Goal: Task Accomplishment & Management: Manage account settings

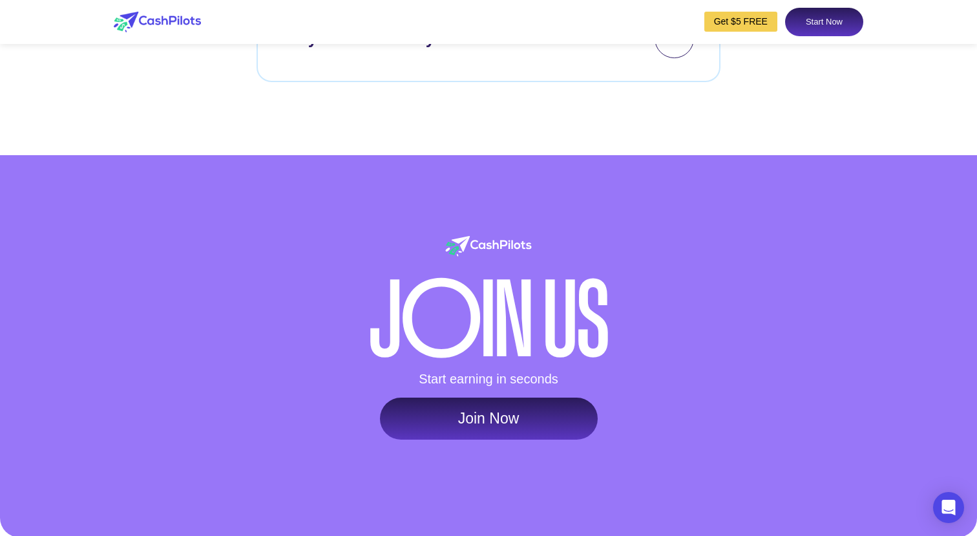
scroll to position [6147, 0]
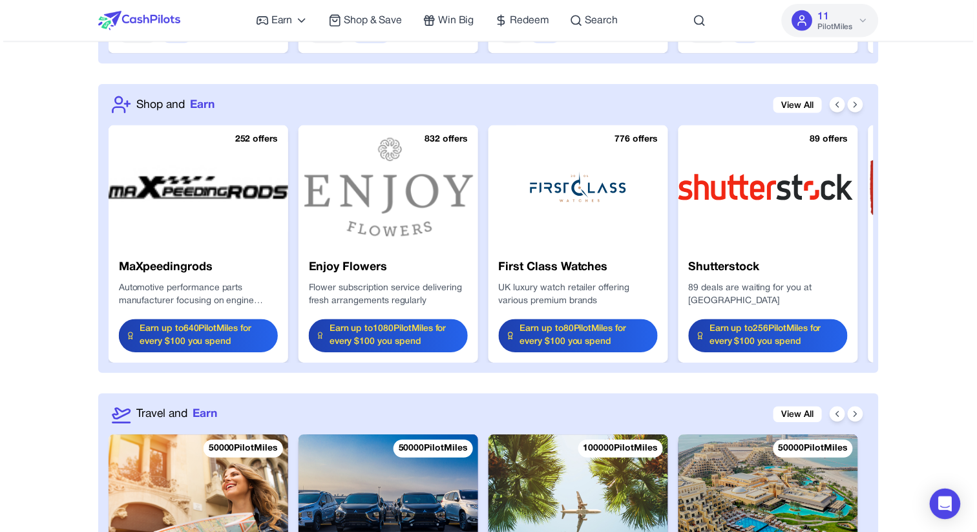
scroll to position [2691, 0]
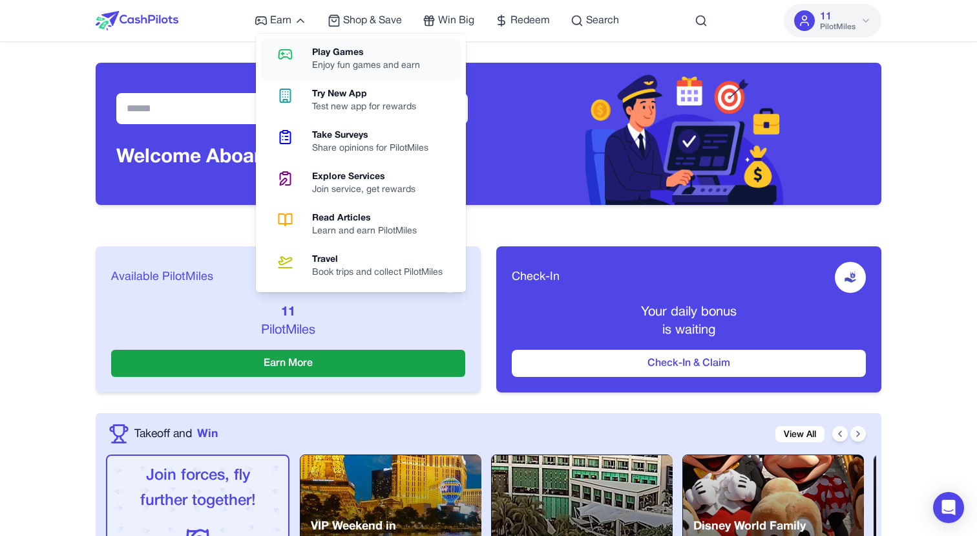
click at [293, 45] on link "Play Games Enjoy fun games and earn" at bounding box center [361, 59] width 200 height 41
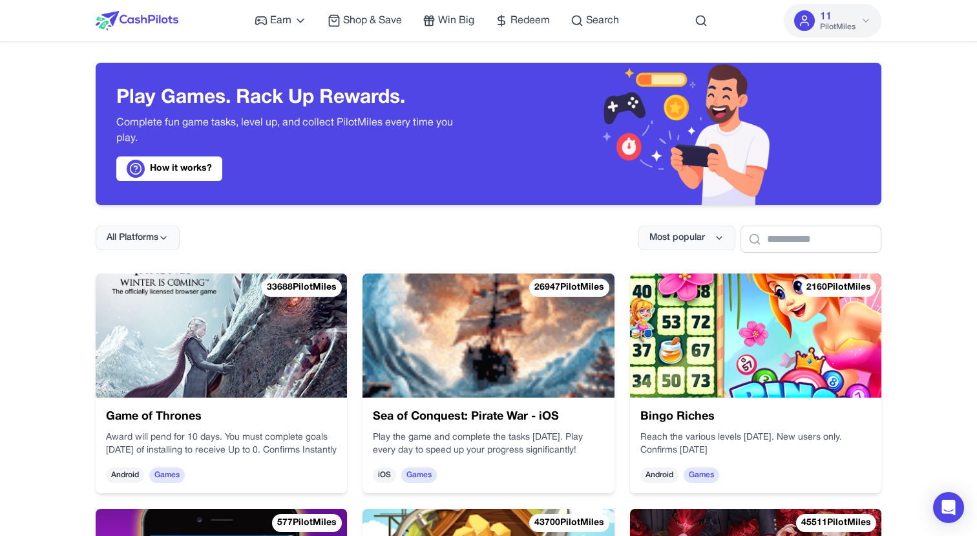
click at [280, 338] on img at bounding box center [221, 335] width 251 height 124
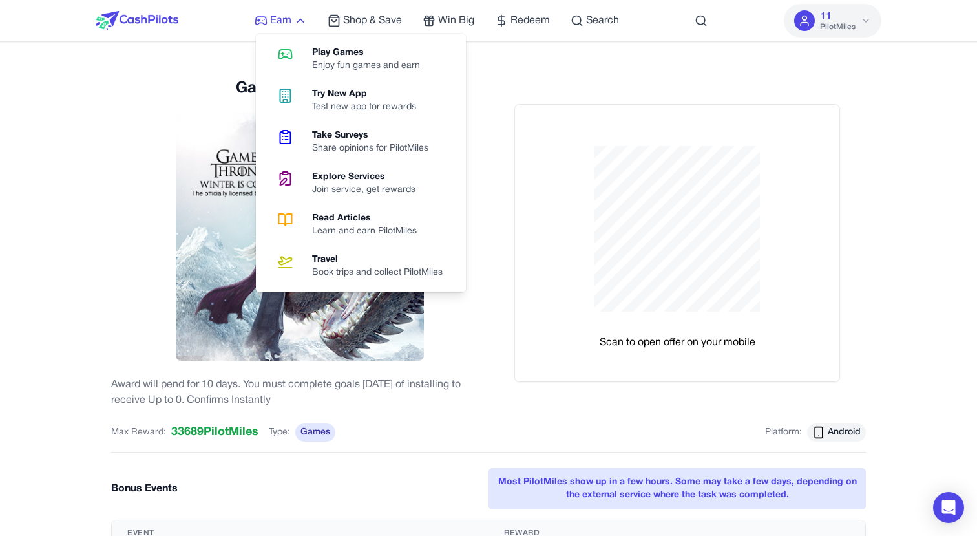
click at [297, 21] on icon at bounding box center [300, 20] width 13 height 13
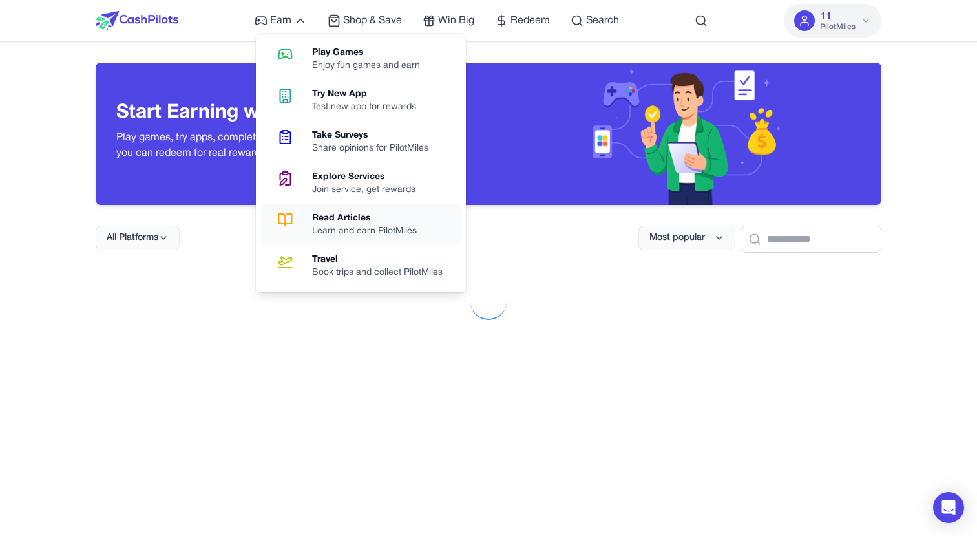
click at [316, 229] on div "Learn and earn PilotMiles" at bounding box center [369, 231] width 115 height 13
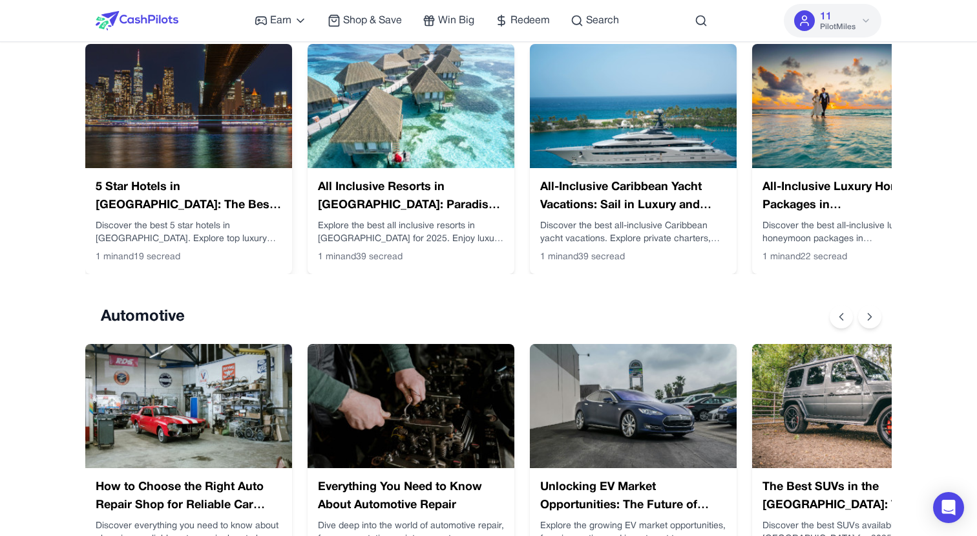
scroll to position [220, 0]
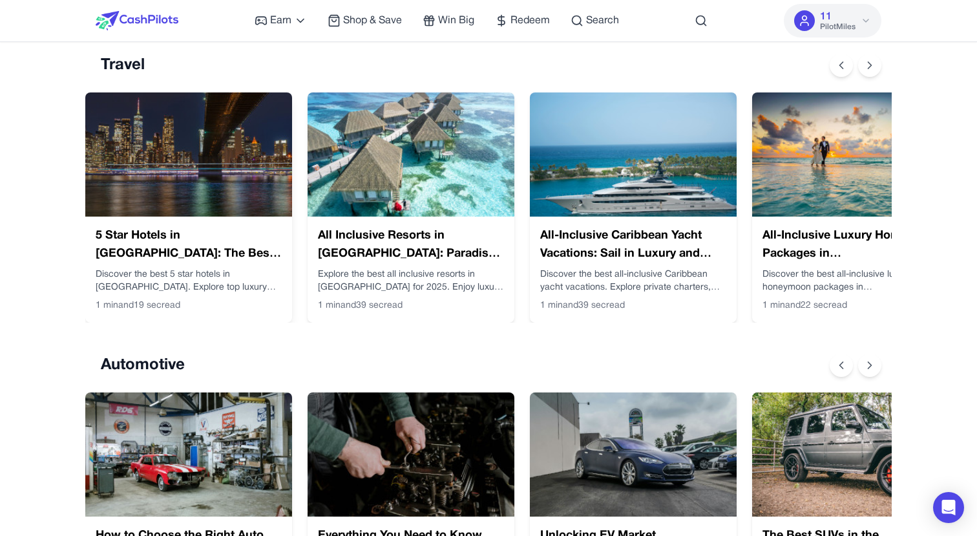
click at [180, 154] on img at bounding box center [188, 154] width 207 height 124
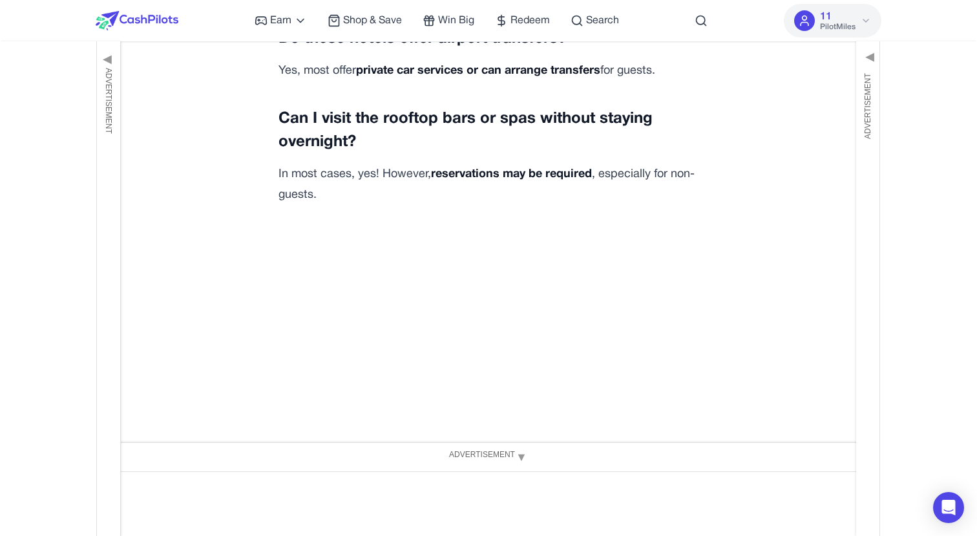
scroll to position [4570, 0]
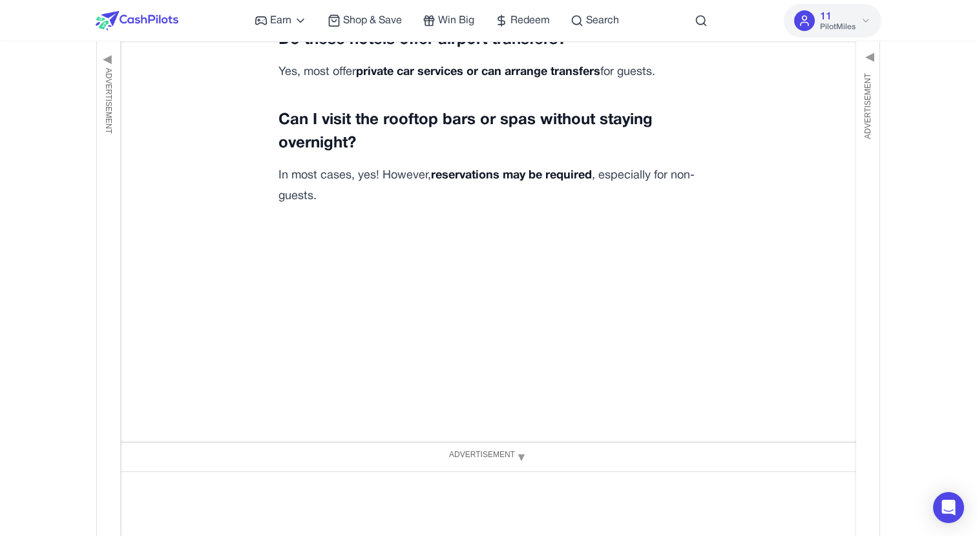
click at [862, 25] on icon at bounding box center [865, 21] width 10 height 10
click at [840, 28] on span "PilotMiles" at bounding box center [838, 27] width 36 height 10
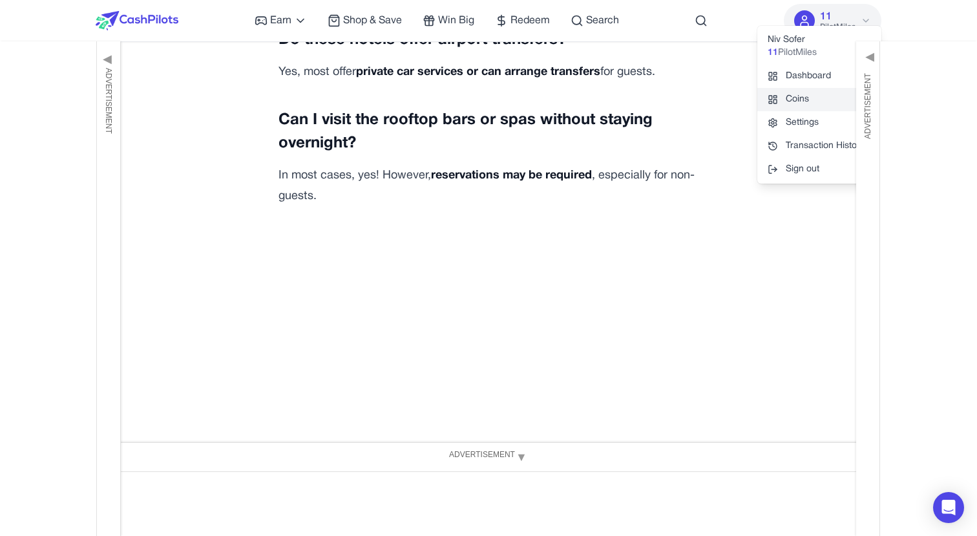
click at [773, 101] on rect at bounding box center [774, 101] width 3 height 4
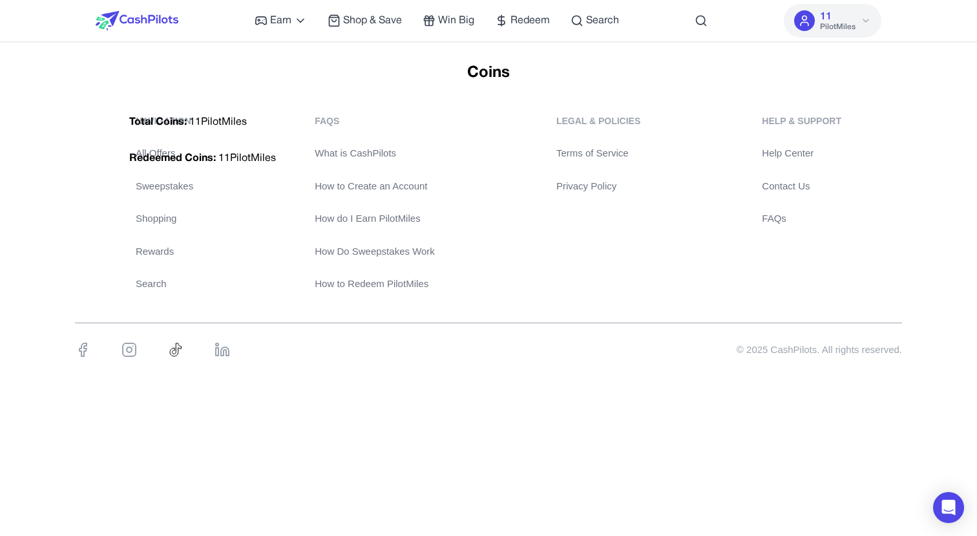
click at [508, 70] on h1 "Coins" at bounding box center [488, 73] width 739 height 21
click at [867, 17] on icon at bounding box center [865, 21] width 10 height 10
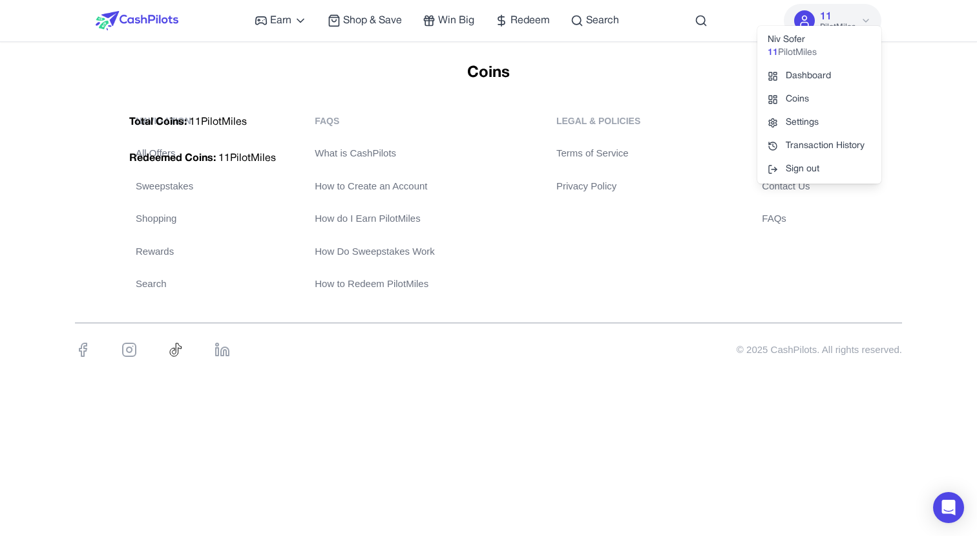
click at [827, 14] on span "11" at bounding box center [826, 17] width 12 height 16
click at [827, 19] on span "11" at bounding box center [826, 17] width 12 height 16
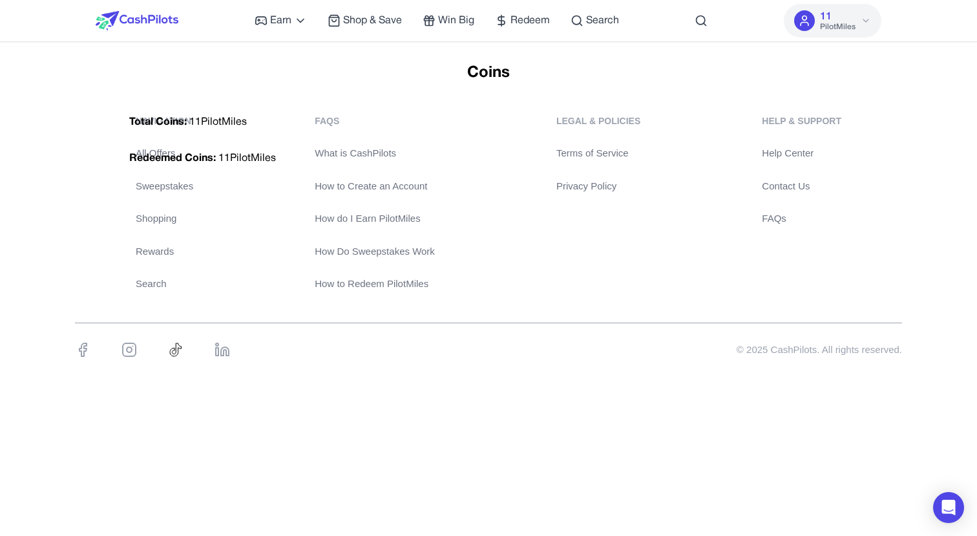
click at [827, 19] on span "11" at bounding box center [826, 17] width 12 height 16
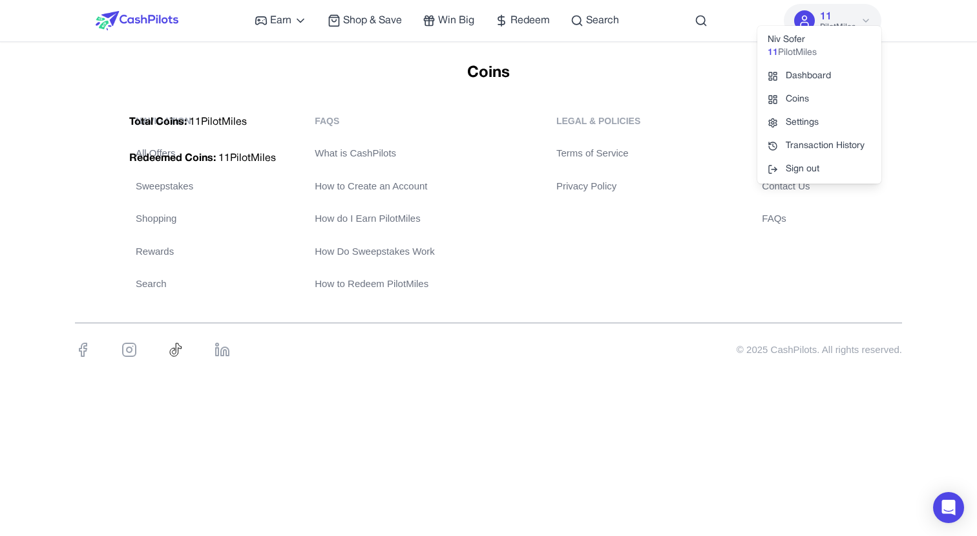
click at [827, 19] on span "11" at bounding box center [826, 17] width 12 height 16
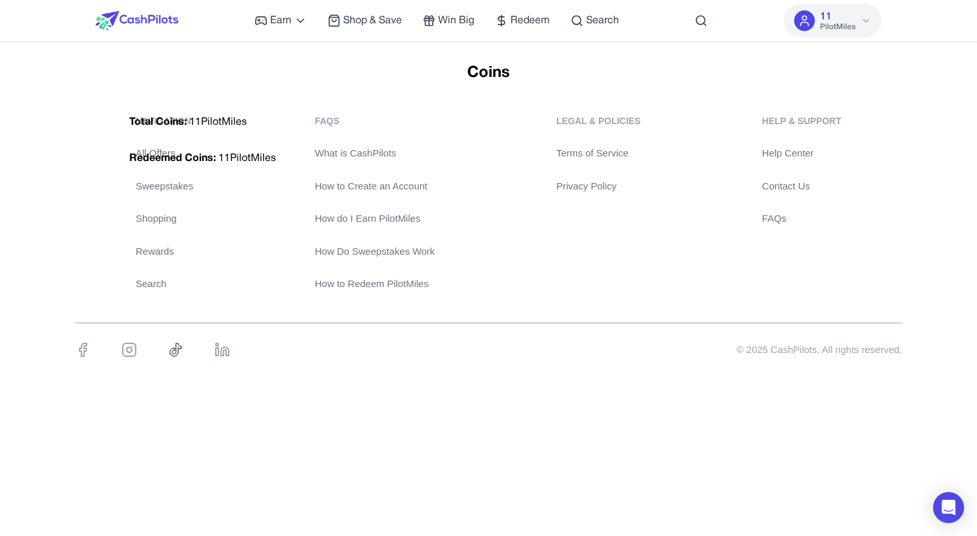
click at [827, 19] on span "11" at bounding box center [826, 17] width 12 height 16
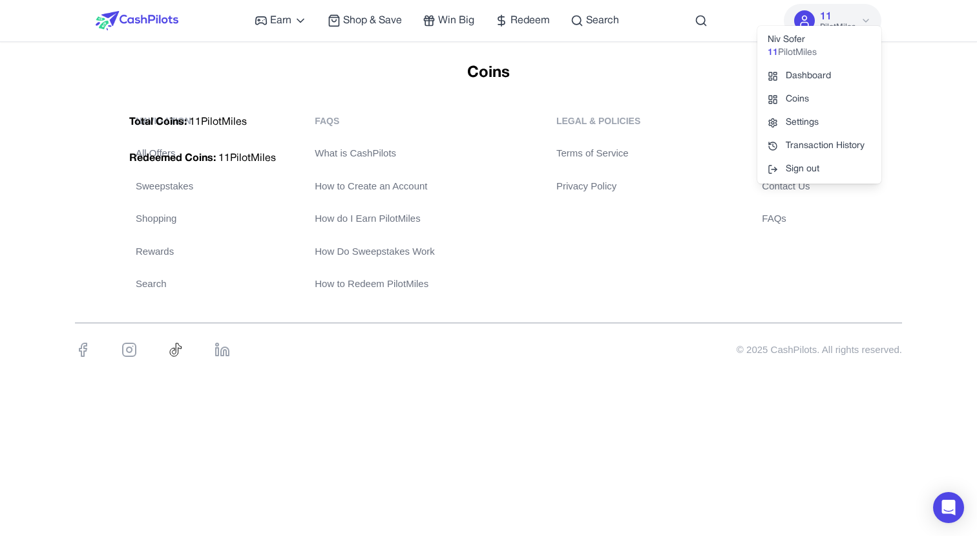
click at [793, 53] on span "PilotMiles" at bounding box center [797, 53] width 39 height 13
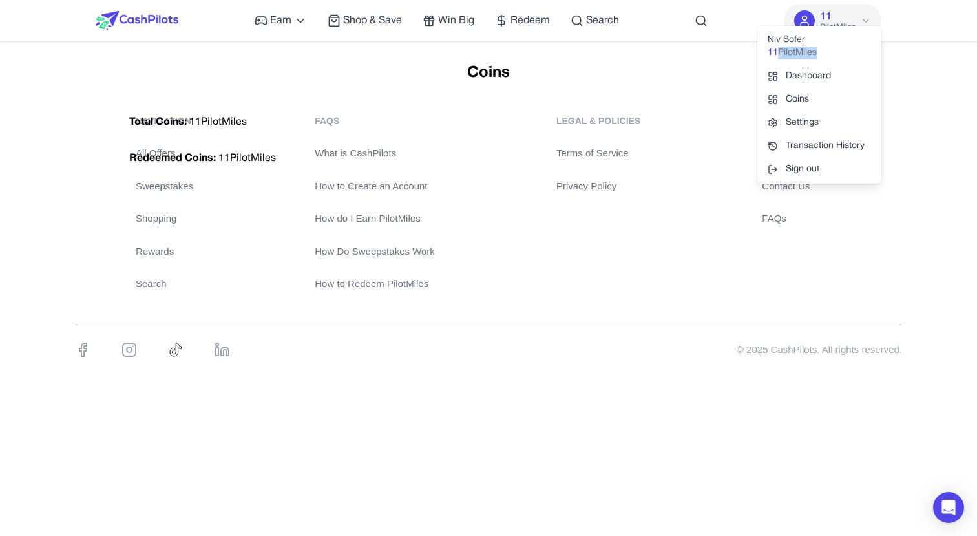
click at [793, 53] on span "PilotMiles" at bounding box center [797, 53] width 39 height 13
click at [791, 55] on span "PilotMiles" at bounding box center [797, 53] width 39 height 13
click at [787, 55] on span "PilotMiles" at bounding box center [797, 53] width 39 height 13
drag, startPoint x: 829, startPoint y: 54, endPoint x: 750, endPoint y: 50, distance: 79.6
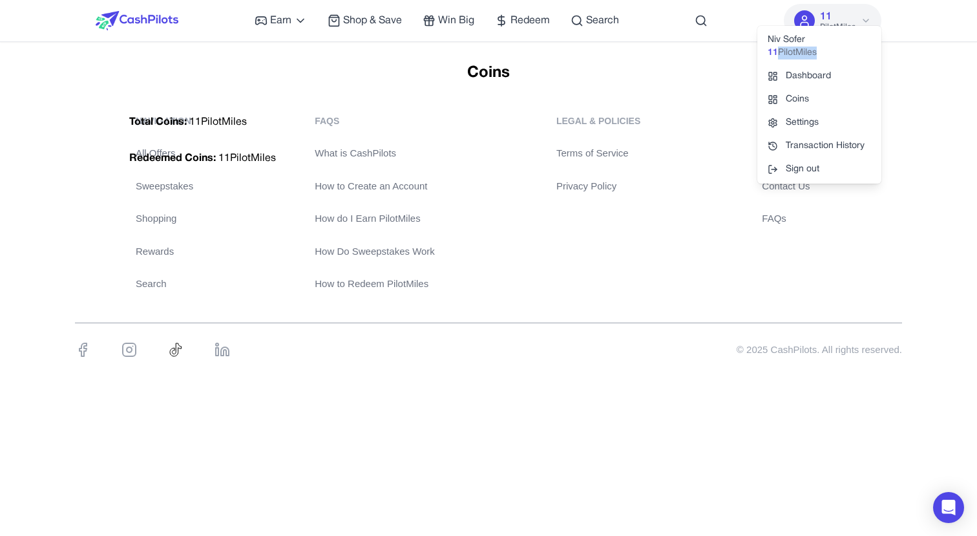
click at [750, 50] on div "Earn Play Games Enjoy fun games and earn Try New App Test new app for rewards T…" at bounding box center [488, 201] width 977 height 403
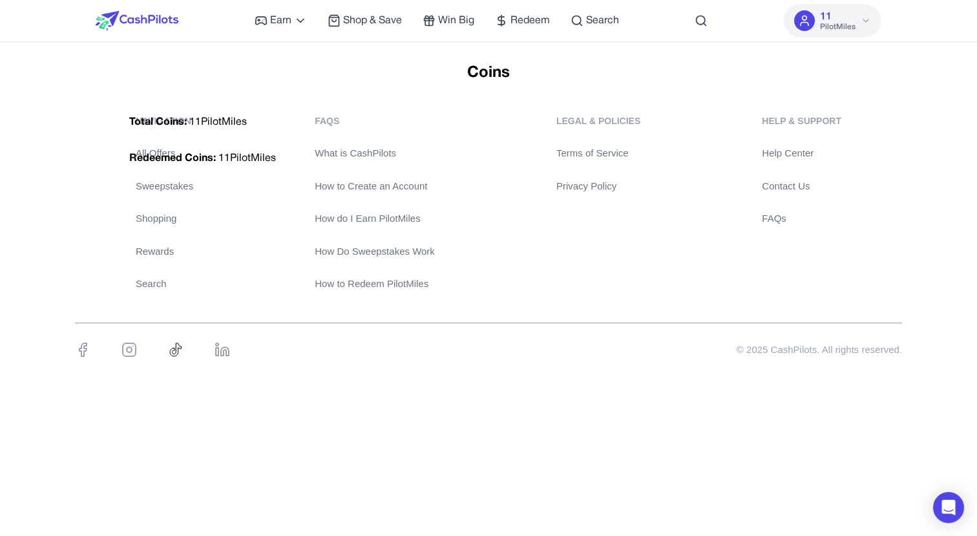
click at [871, 8] on button "11 PilotMiles" at bounding box center [833, 21] width 98 height 34
click at [206, 80] on h1 "Coins" at bounding box center [488, 73] width 739 height 21
click at [811, 23] on icon at bounding box center [804, 20] width 13 height 13
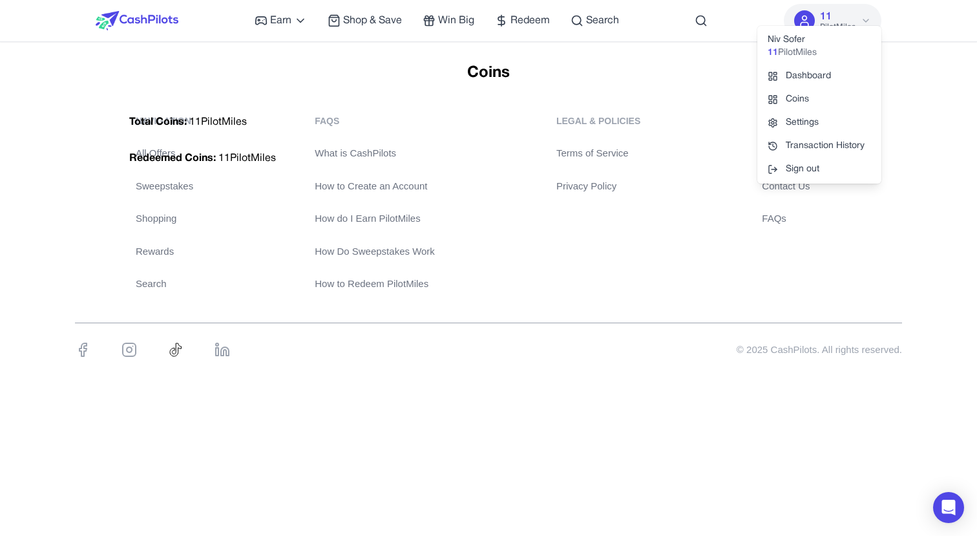
click at [175, 118] on span "Total Coins:" at bounding box center [157, 122] width 57 height 9
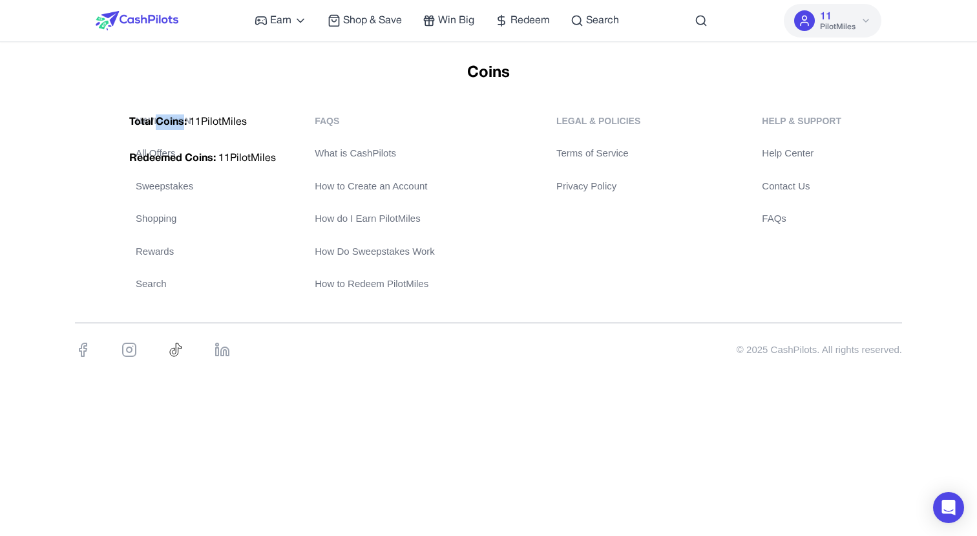
click at [175, 118] on span "Total Coins:" at bounding box center [157, 122] width 57 height 9
click at [832, 23] on span "PilotMiles" at bounding box center [838, 27] width 36 height 10
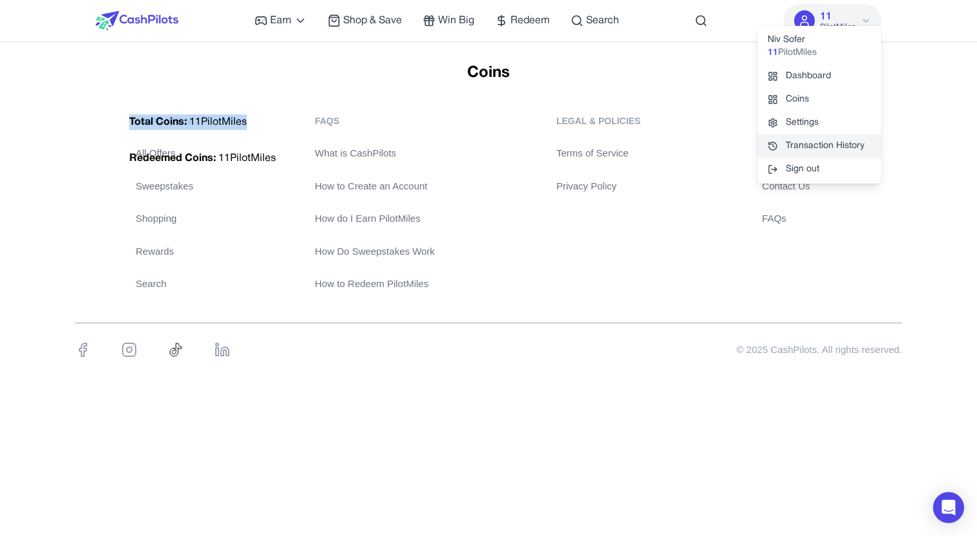
click at [802, 137] on link "Transaction History" at bounding box center [819, 145] width 124 height 23
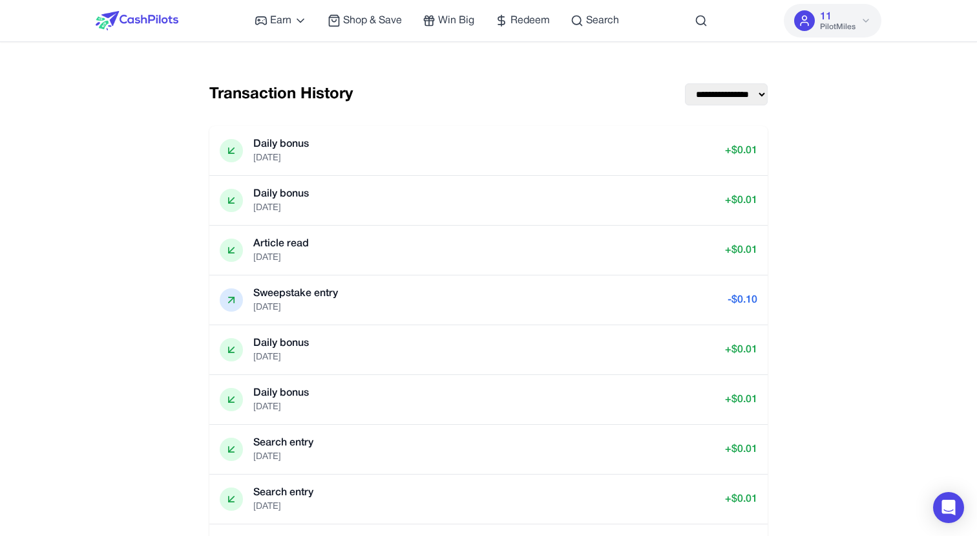
click at [829, 26] on span "PilotMiles" at bounding box center [838, 27] width 36 height 10
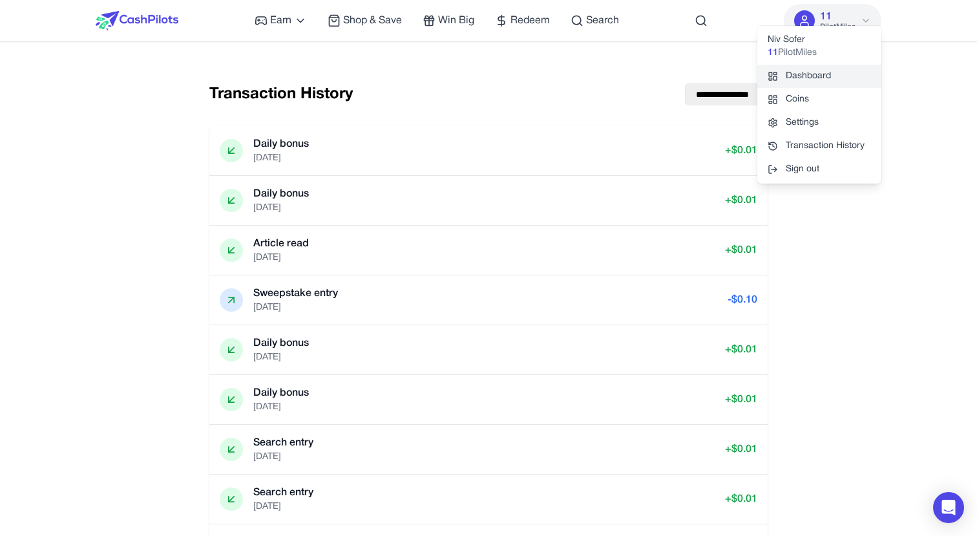
click at [783, 74] on link "Dashboard" at bounding box center [819, 76] width 124 height 23
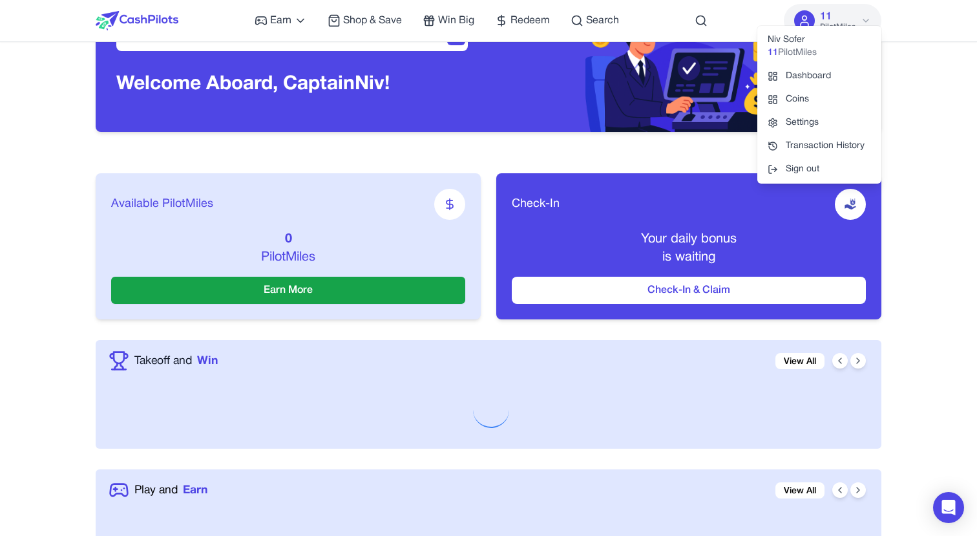
scroll to position [174, 0]
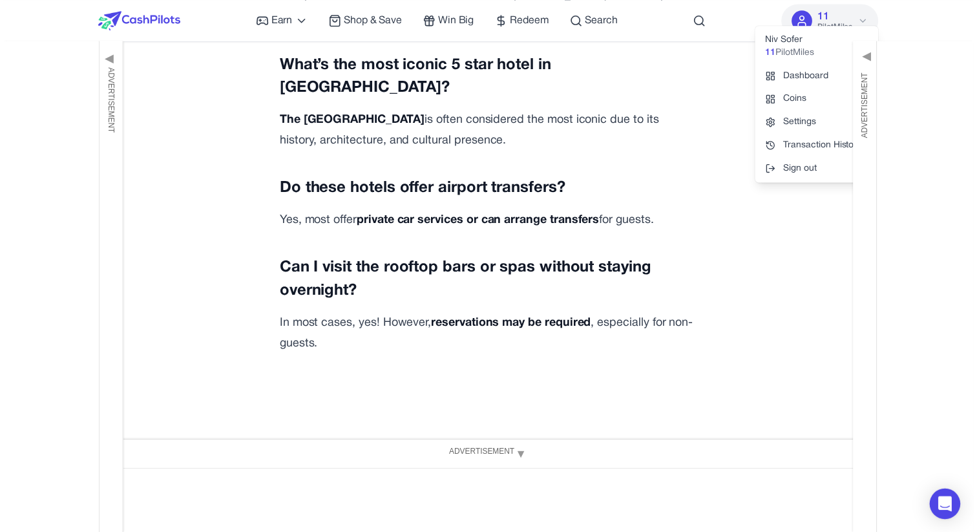
scroll to position [4430, 0]
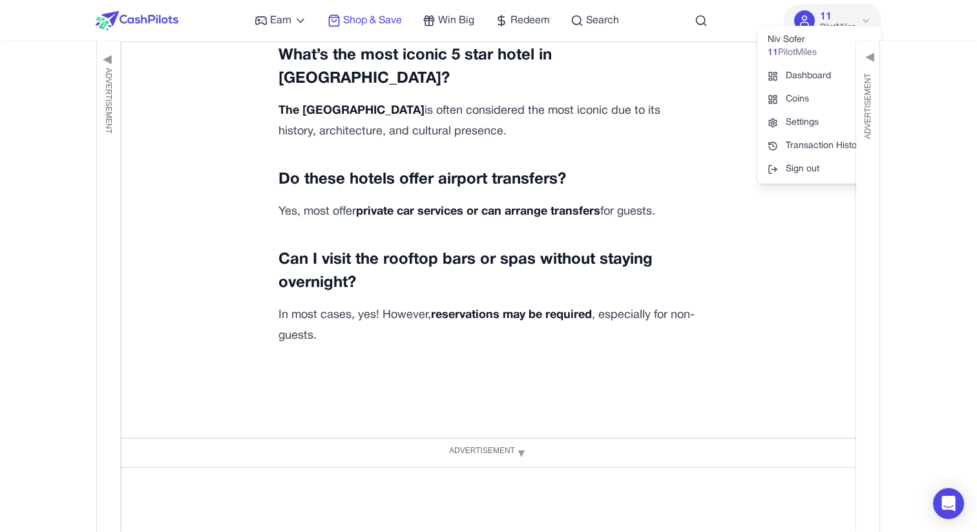
click at [389, 25] on span "Shop & Save" at bounding box center [372, 21] width 59 height 16
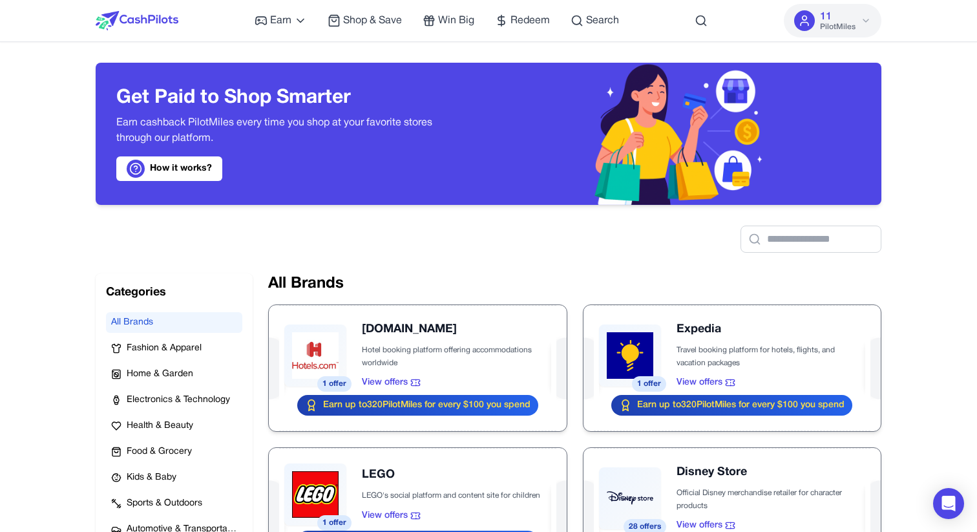
click at [833, 23] on span "PilotMiles" at bounding box center [838, 27] width 36 height 10
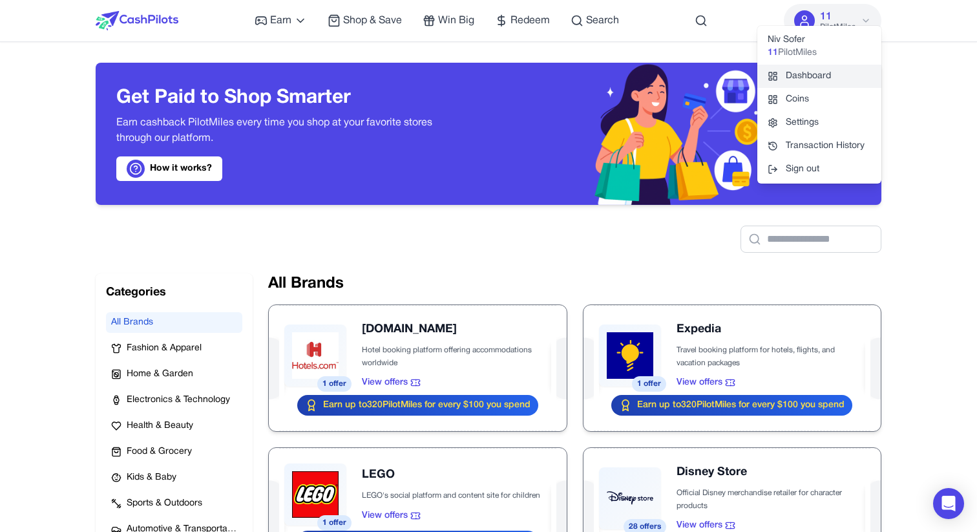
click at [811, 80] on link "Dashboard" at bounding box center [819, 76] width 124 height 23
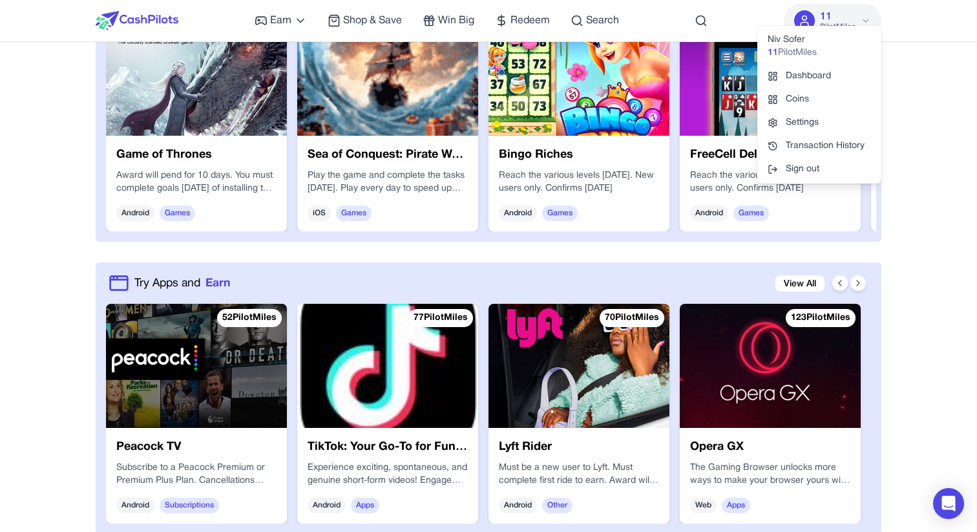
scroll to position [936, 0]
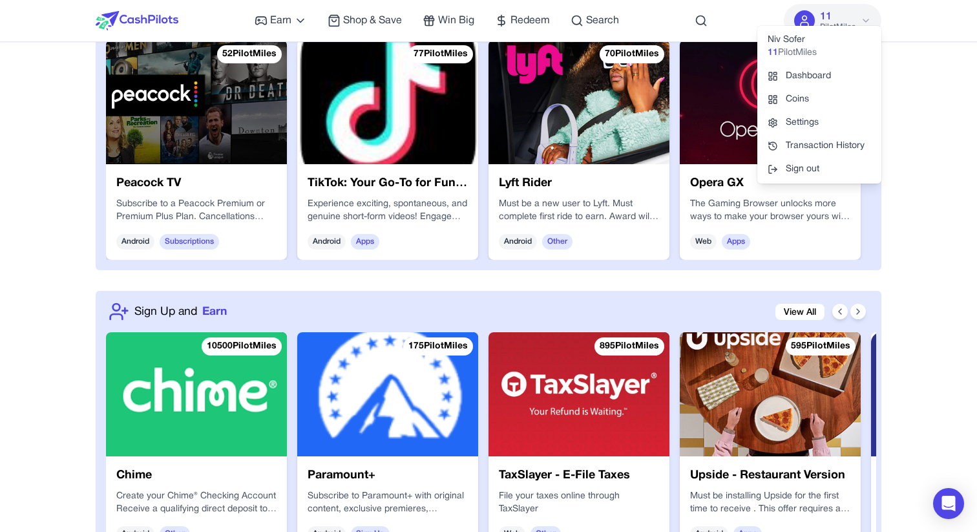
click at [101, 251] on div "Try Apps and Earn View All 52 PilotMiles Peacock TV Subscribe to a Peacock Prem…" at bounding box center [489, 134] width 786 height 271
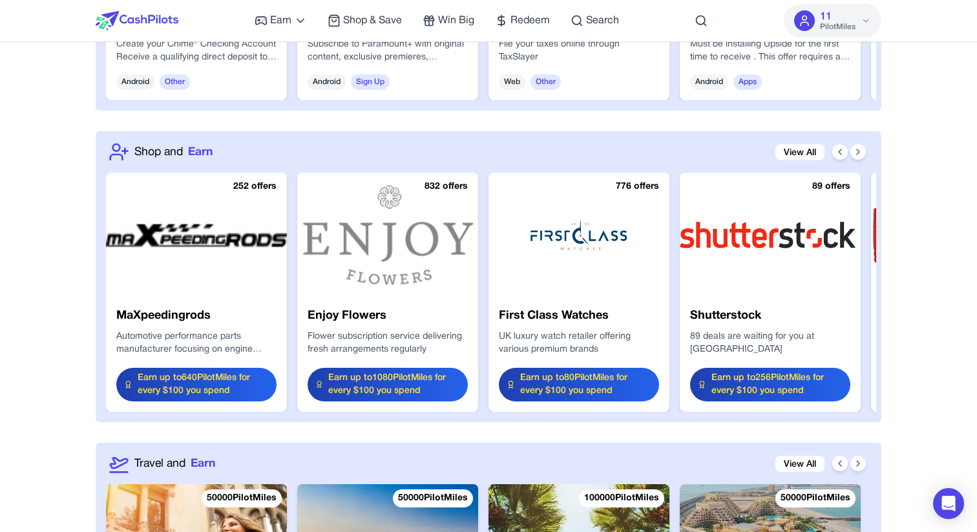
scroll to position [1411, 0]
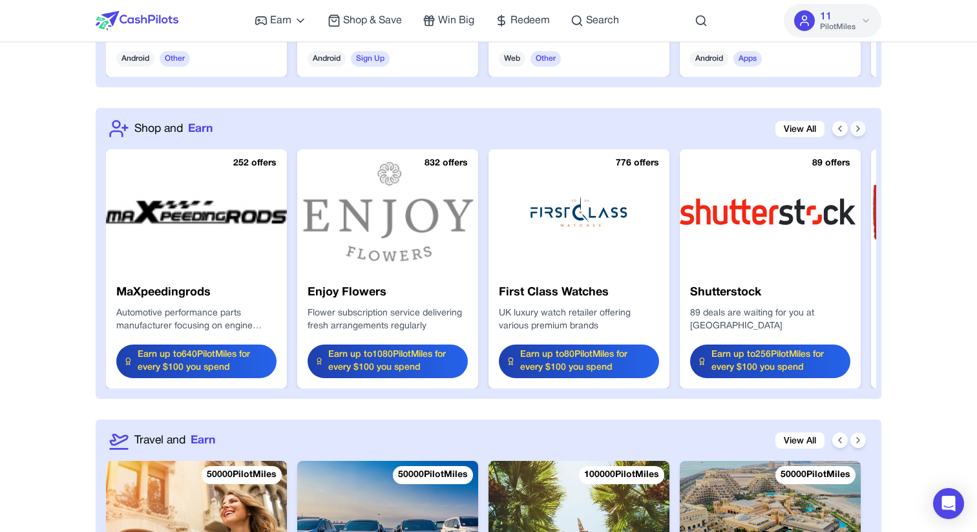
click at [855, 129] on icon at bounding box center [858, 128] width 10 height 10
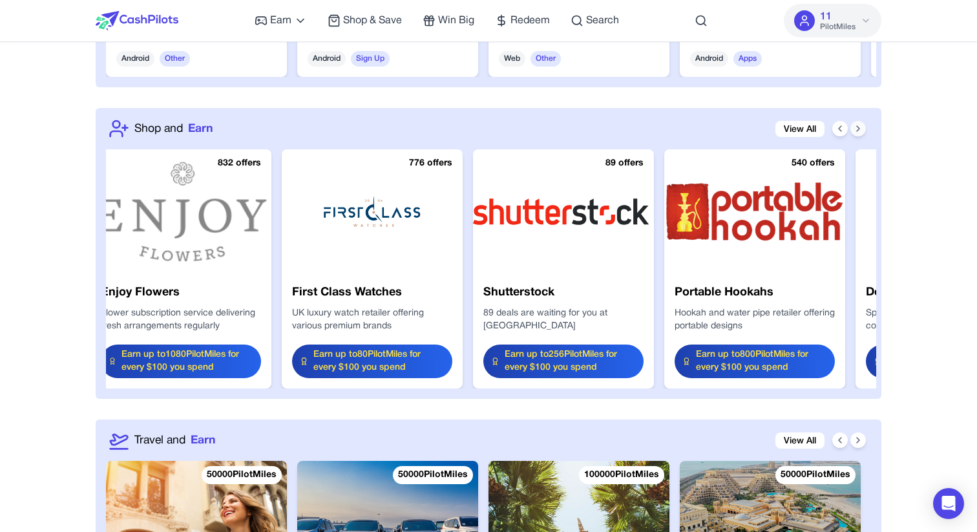
click at [855, 129] on icon at bounding box center [858, 128] width 10 height 10
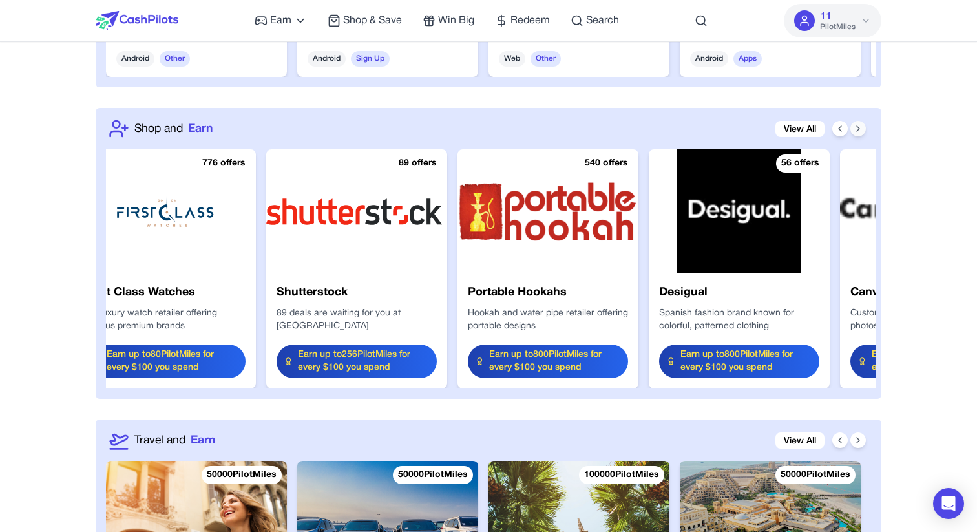
click at [855, 129] on icon at bounding box center [858, 128] width 10 height 10
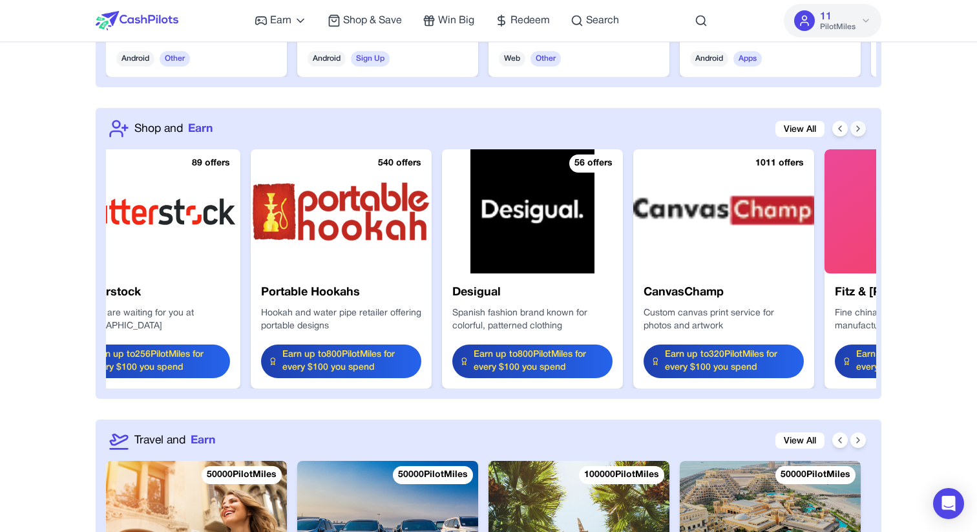
click at [855, 129] on icon at bounding box center [858, 128] width 10 height 10
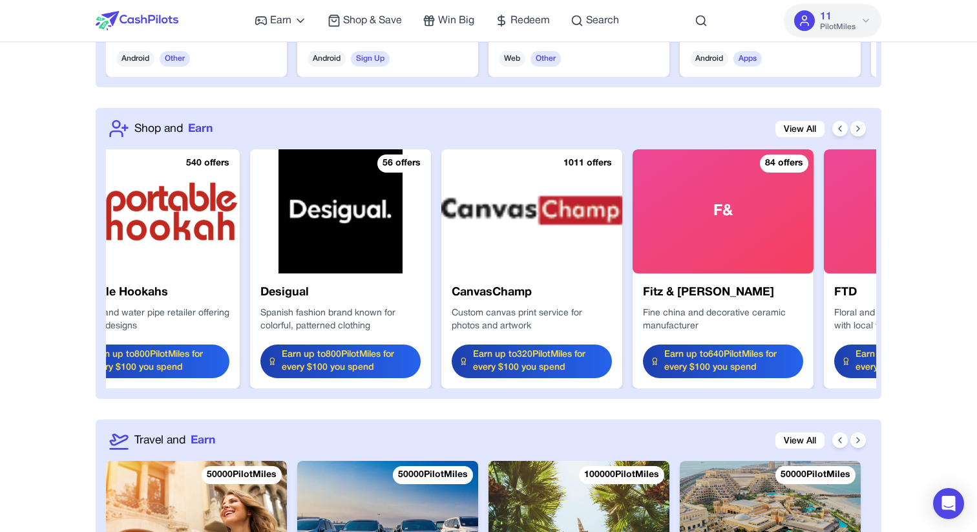
scroll to position [0, 827]
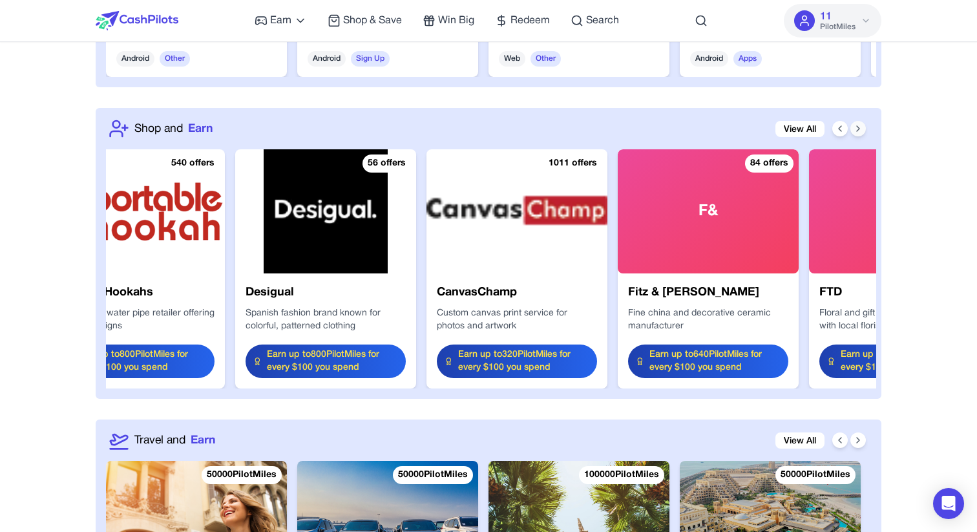
click at [863, 133] on button at bounding box center [858, 129] width 16 height 16
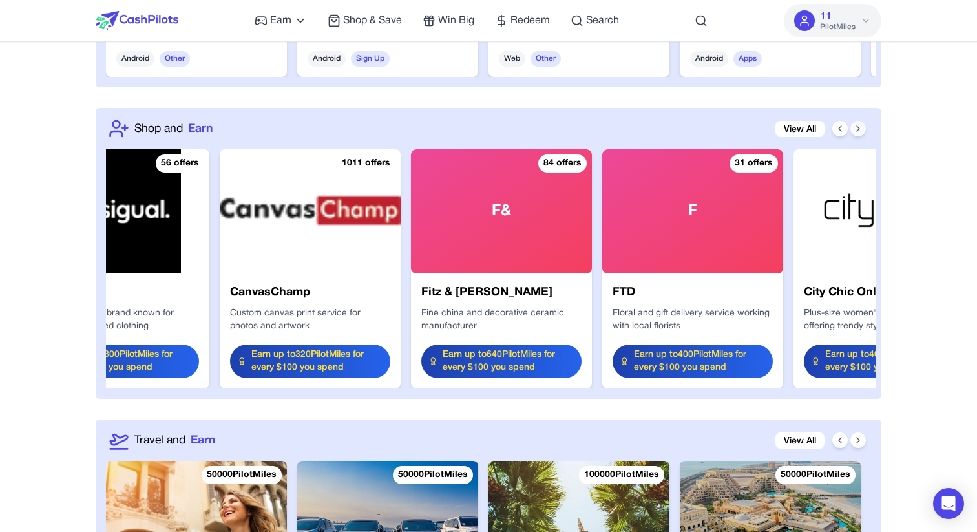
click at [863, 133] on button at bounding box center [858, 129] width 16 height 16
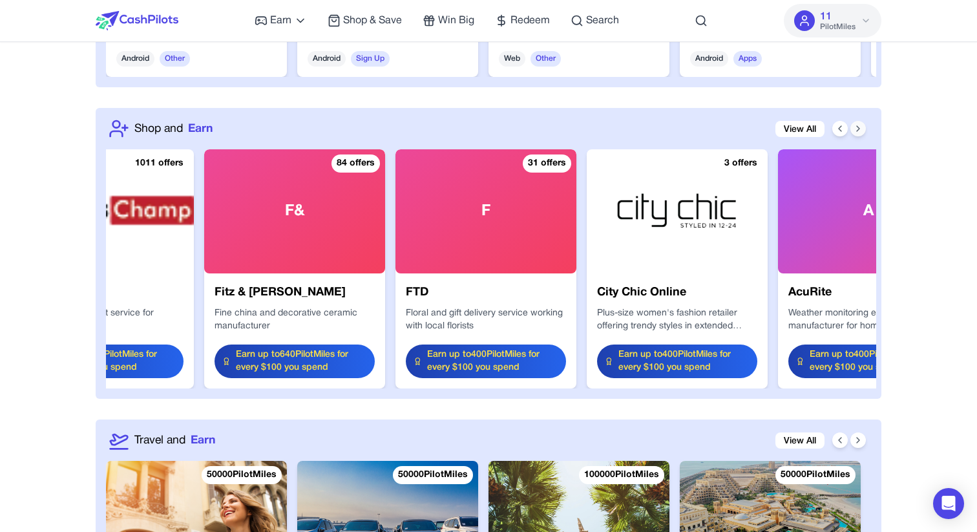
click at [863, 133] on button at bounding box center [858, 129] width 16 height 16
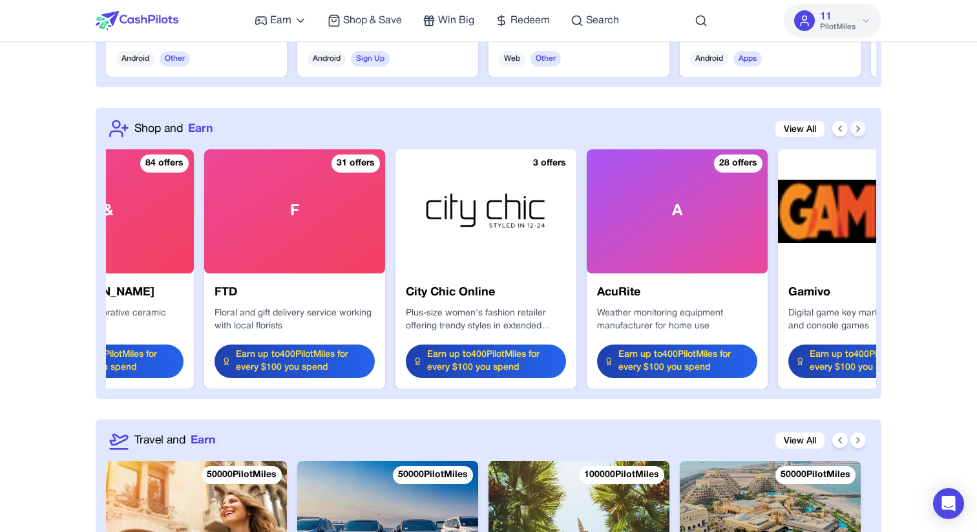
click at [863, 133] on button at bounding box center [858, 129] width 16 height 16
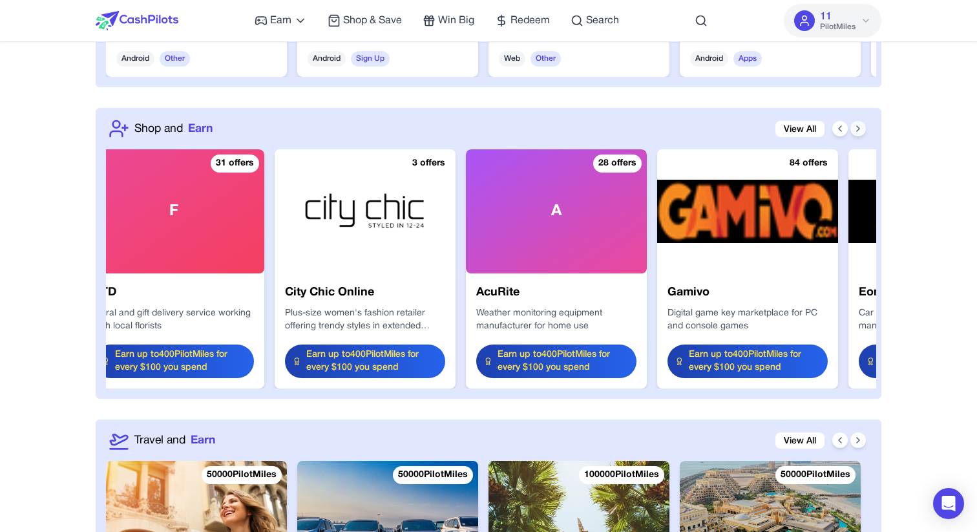
click at [863, 133] on button at bounding box center [858, 129] width 16 height 16
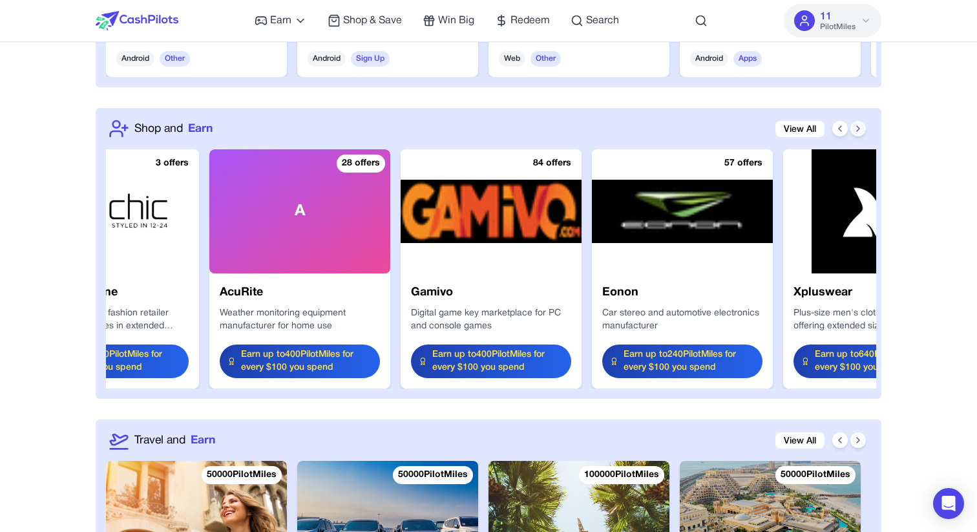
click at [863, 133] on button at bounding box center [858, 129] width 16 height 16
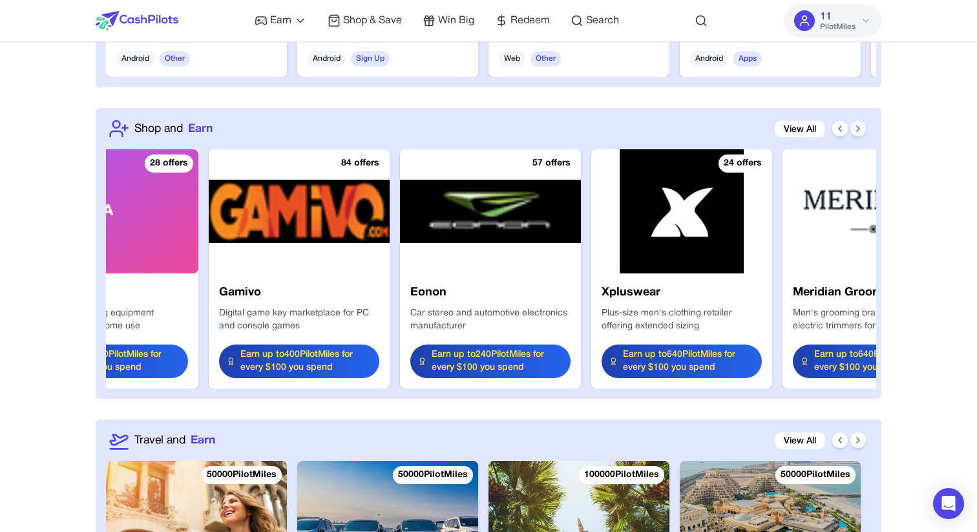
scroll to position [0, 2015]
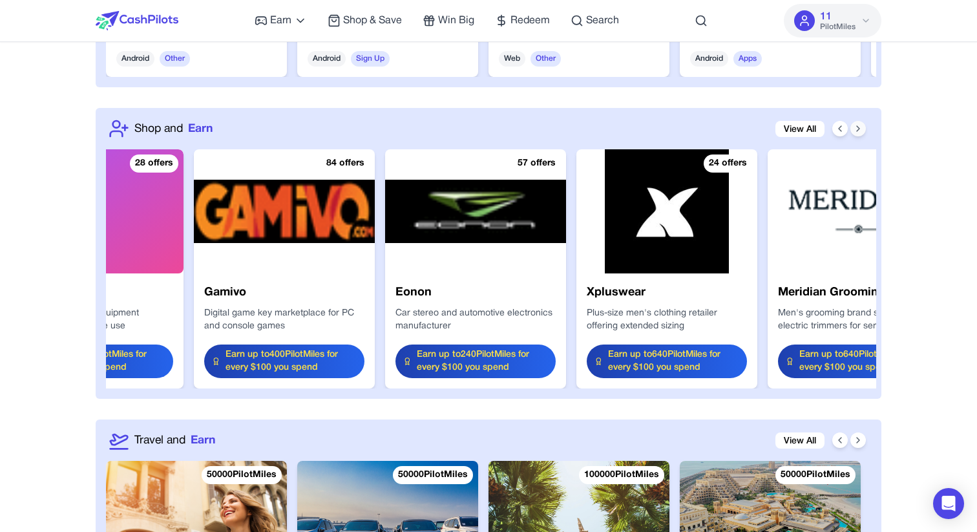
click at [860, 128] on icon at bounding box center [858, 128] width 10 height 10
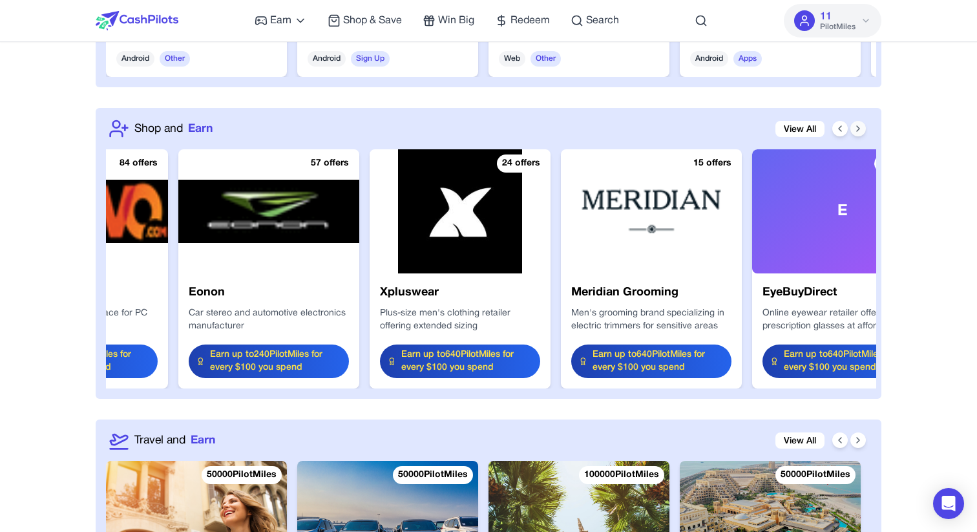
click at [860, 128] on icon at bounding box center [858, 128] width 10 height 10
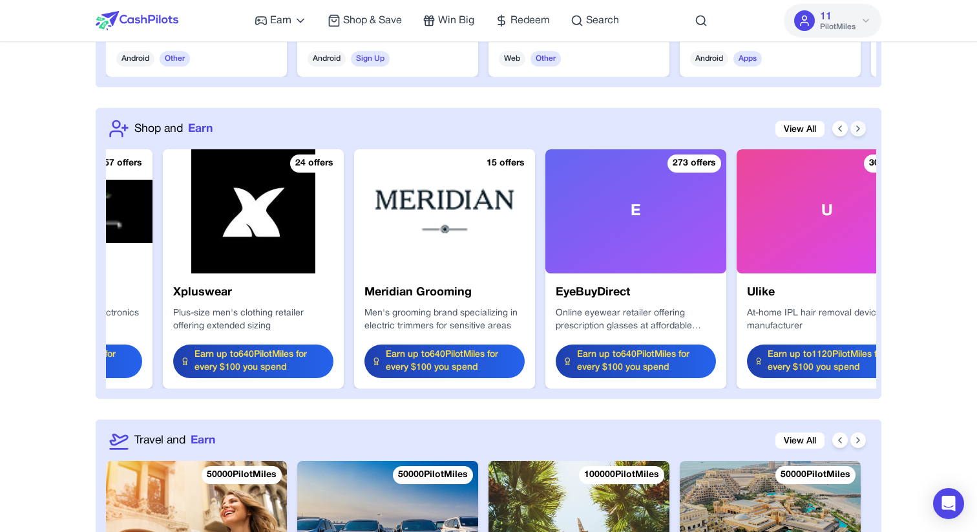
click at [860, 128] on icon at bounding box center [858, 128] width 10 height 10
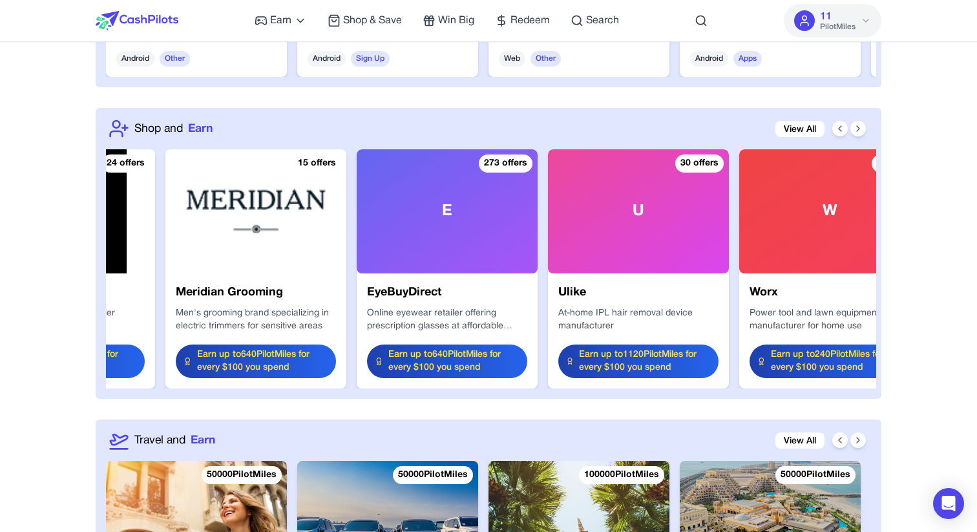
scroll to position [0, 2636]
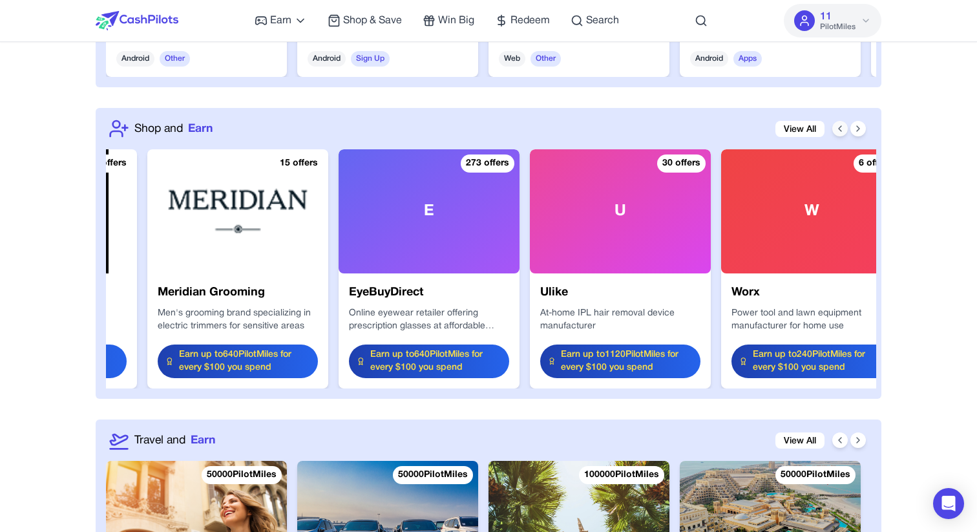
click at [835, 132] on icon at bounding box center [840, 128] width 10 height 10
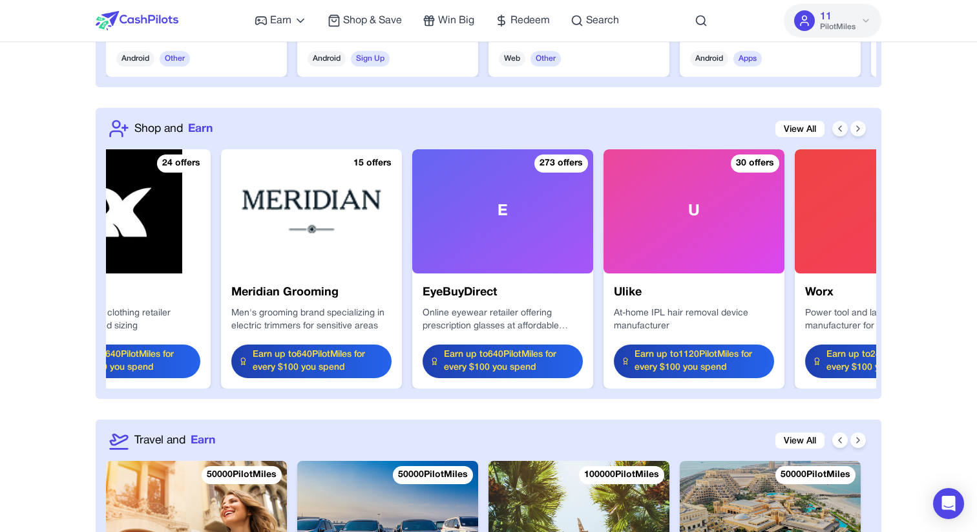
click at [835, 132] on icon at bounding box center [840, 128] width 10 height 10
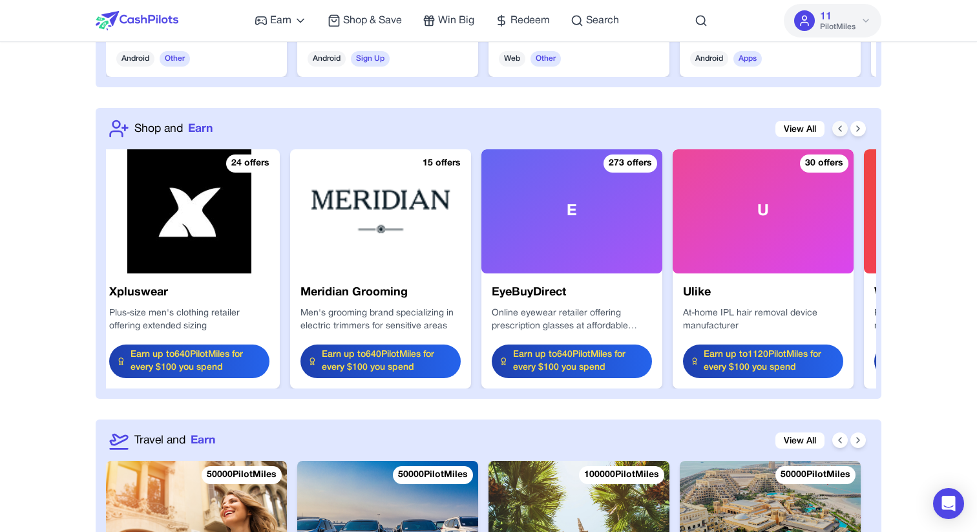
click at [835, 132] on icon at bounding box center [840, 128] width 10 height 10
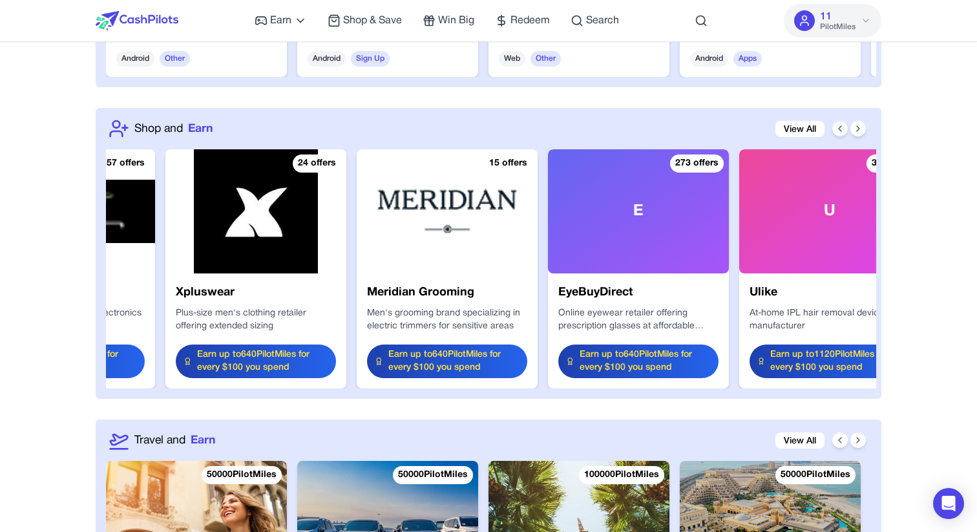
click at [835, 132] on icon at bounding box center [840, 128] width 10 height 10
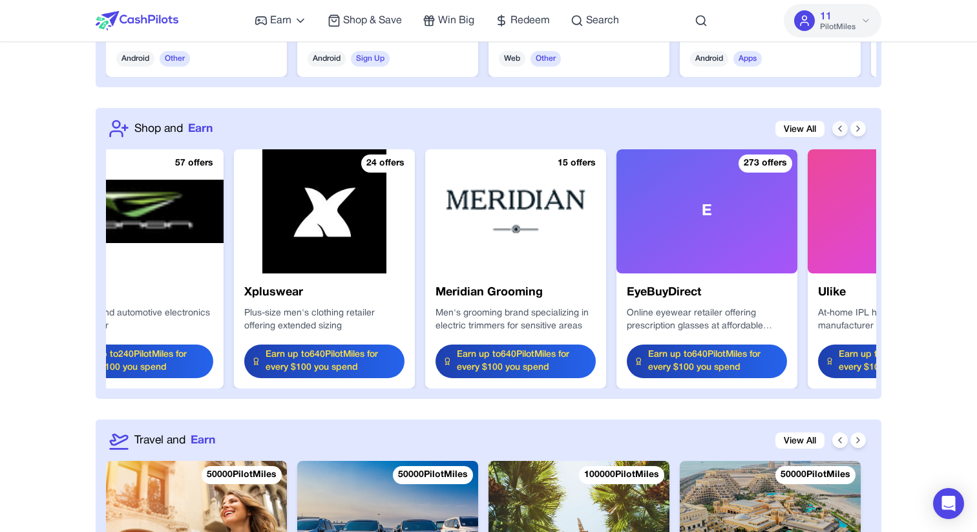
click at [835, 132] on icon at bounding box center [840, 128] width 10 height 10
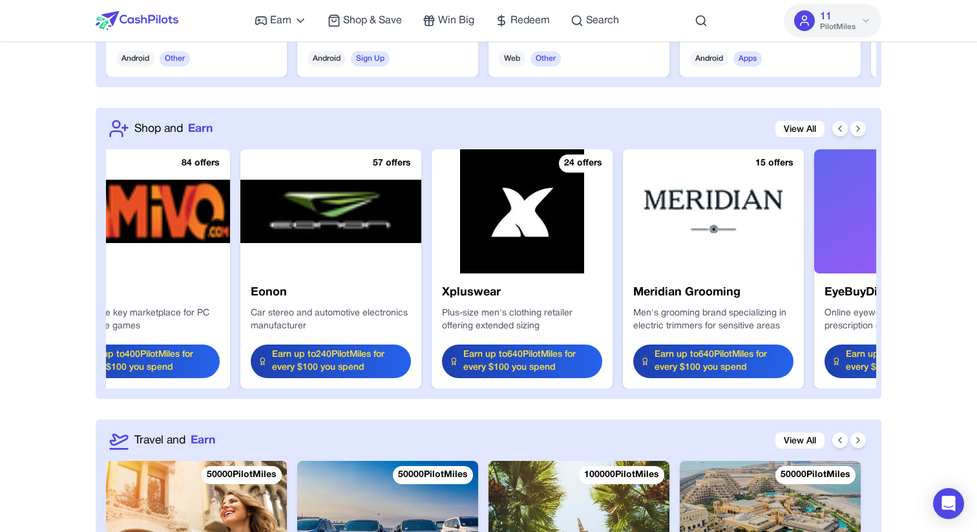
click at [835, 132] on icon at bounding box center [840, 128] width 10 height 10
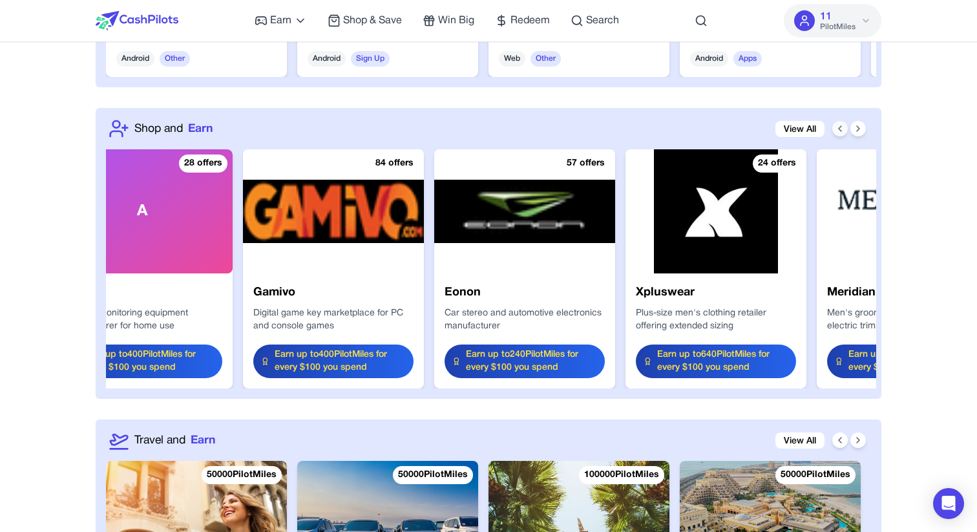
click at [835, 132] on icon at bounding box center [840, 128] width 10 height 10
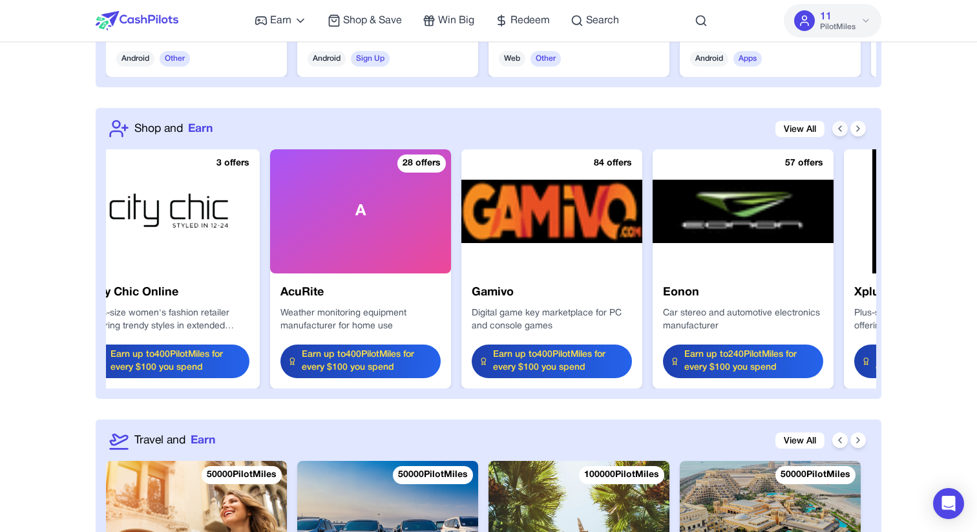
click at [835, 132] on icon at bounding box center [840, 128] width 10 height 10
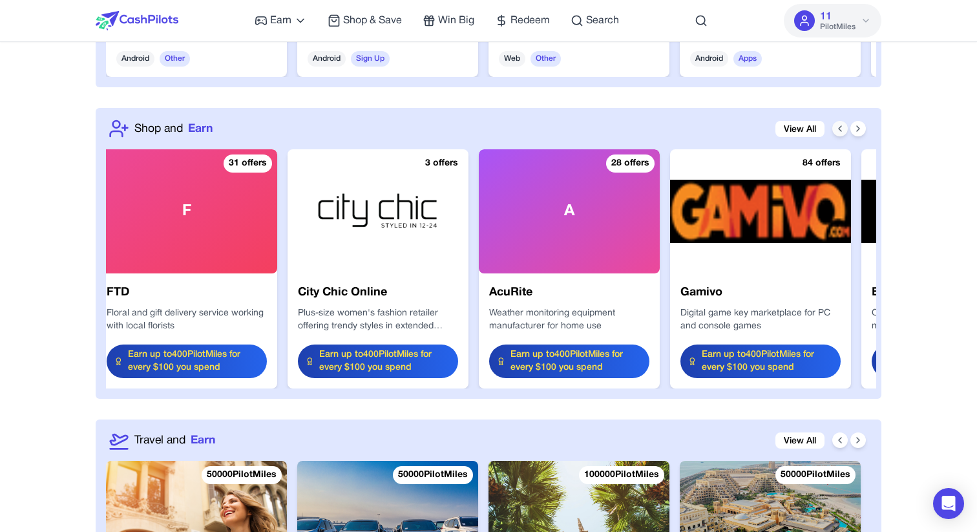
click at [835, 132] on icon at bounding box center [840, 128] width 10 height 10
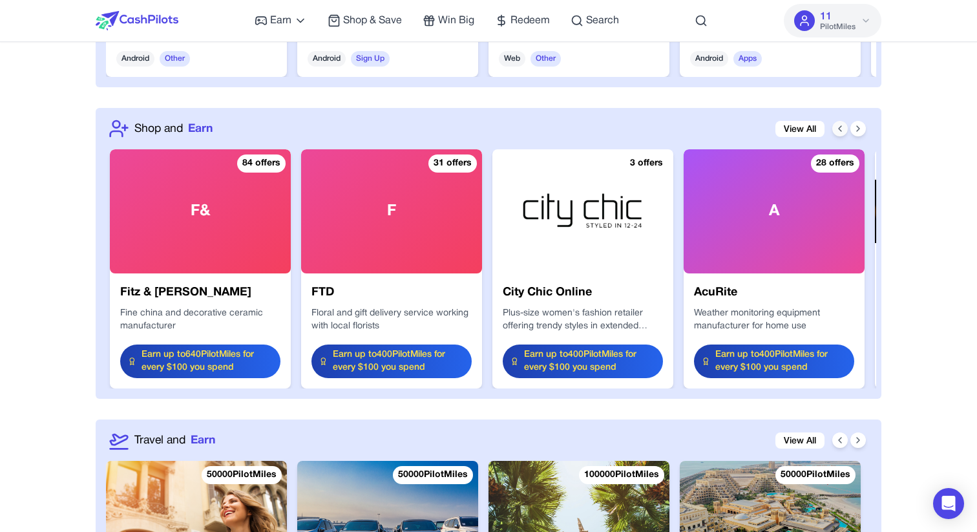
click at [835, 132] on icon at bounding box center [840, 128] width 10 height 10
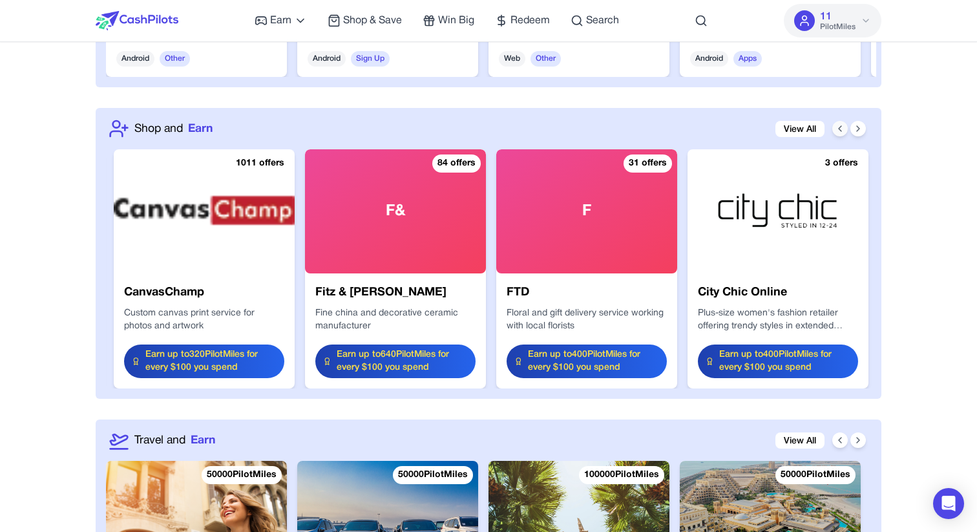
click at [835, 132] on icon at bounding box center [840, 128] width 10 height 10
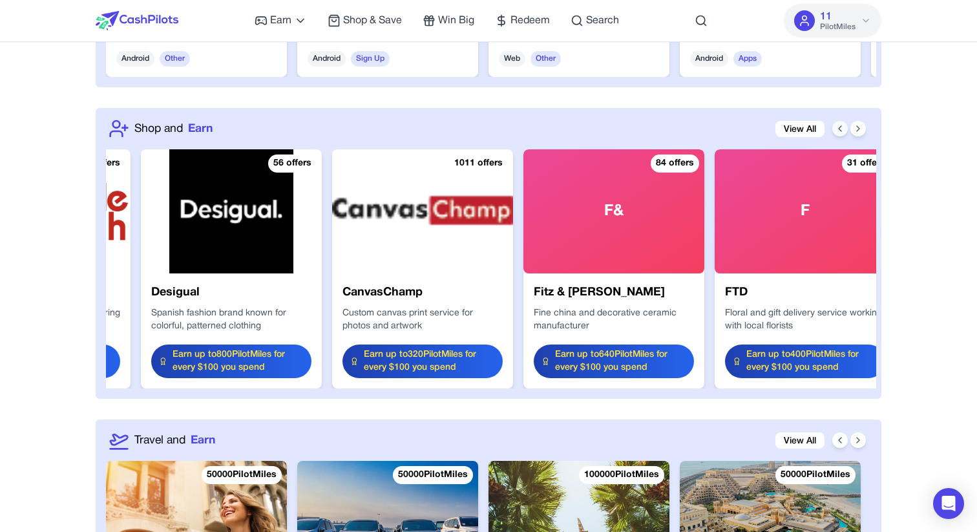
click at [835, 132] on icon at bounding box center [840, 128] width 10 height 10
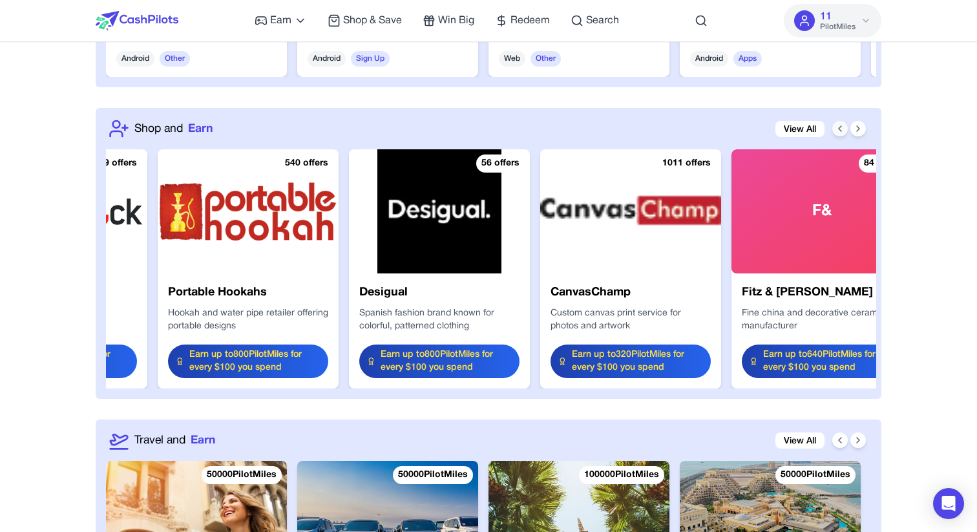
click at [835, 132] on icon at bounding box center [840, 128] width 10 height 10
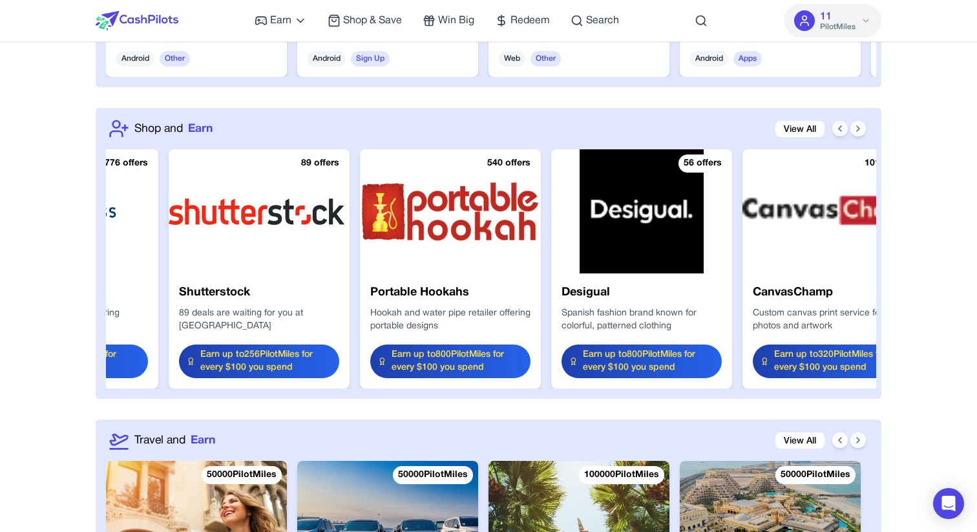
click at [835, 132] on icon at bounding box center [840, 128] width 10 height 10
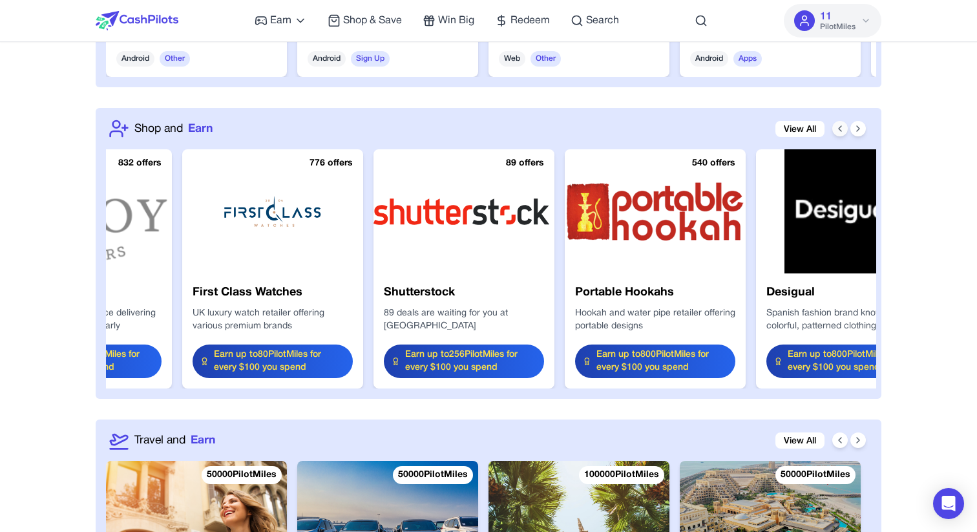
click at [835, 132] on icon at bounding box center [840, 128] width 10 height 10
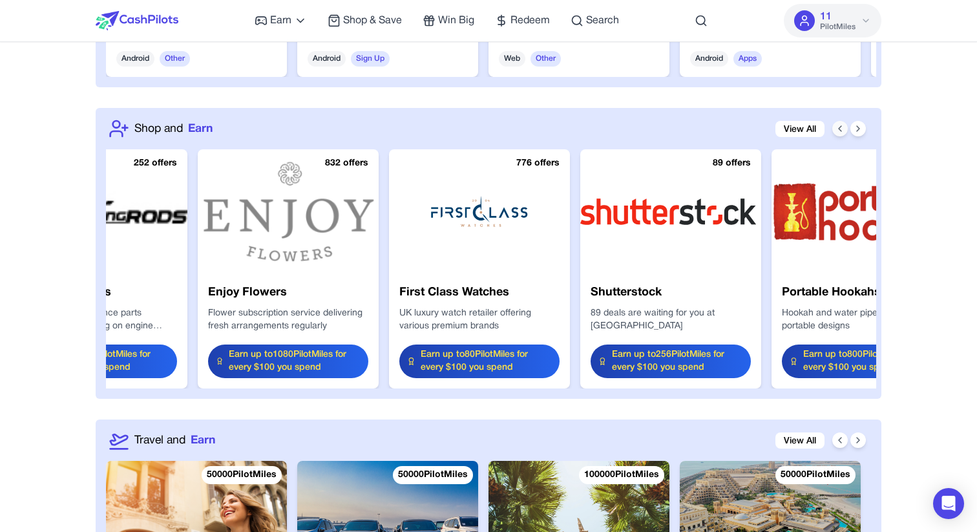
click at [835, 132] on icon at bounding box center [840, 128] width 10 height 10
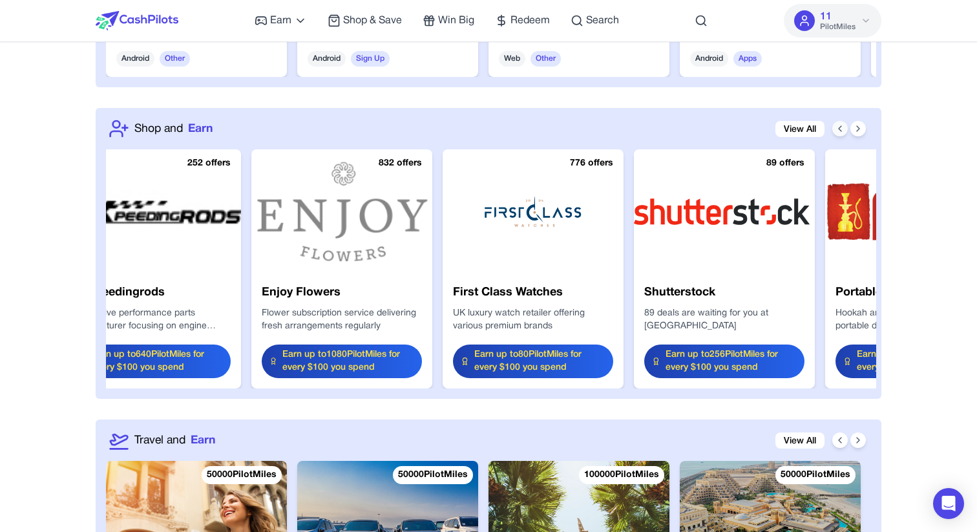
scroll to position [0, 0]
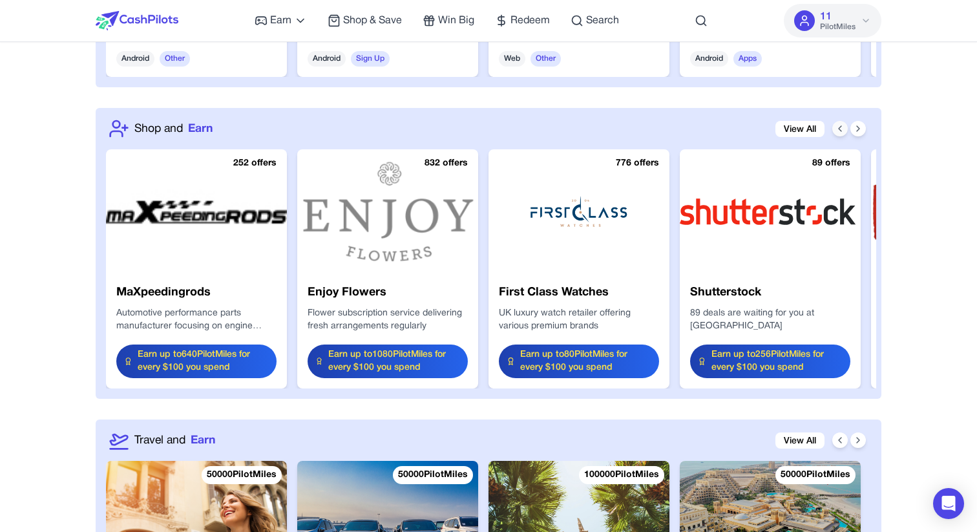
click at [835, 132] on icon at bounding box center [840, 128] width 10 height 10
click at [863, 129] on button at bounding box center [858, 129] width 16 height 16
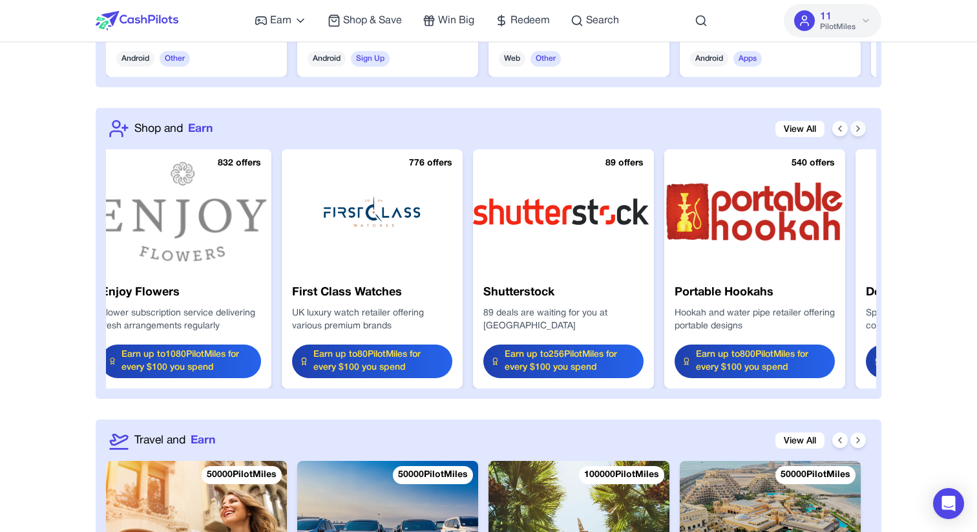
click at [863, 129] on button at bounding box center [858, 129] width 16 height 16
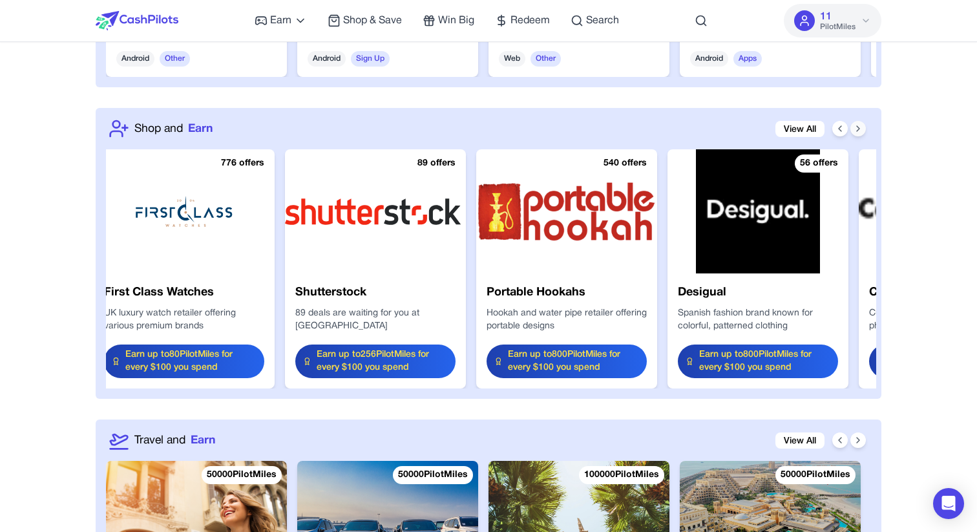
scroll to position [0, 413]
